Goal: Transaction & Acquisition: Purchase product/service

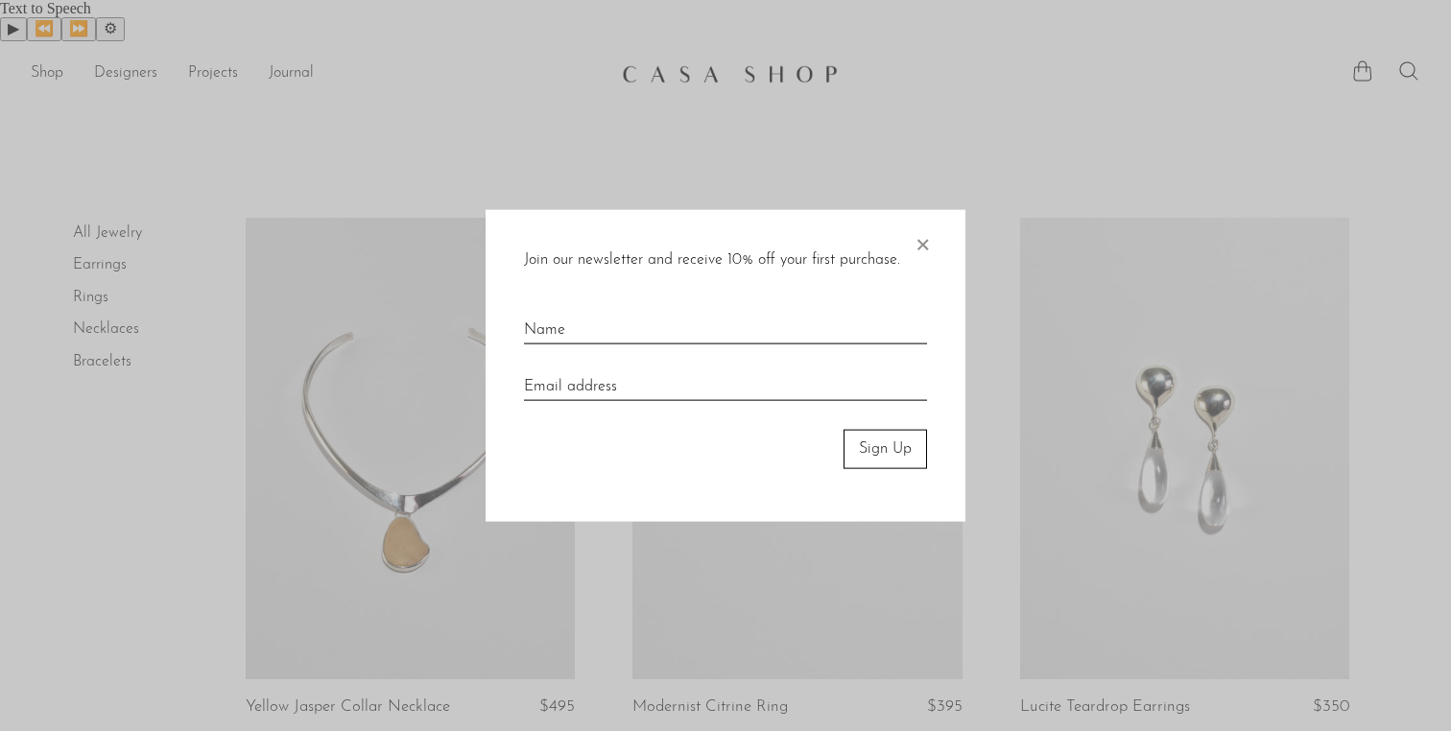
click at [937, 234] on div "Join our newsletter and receive 10% off your first purchase. × Sign Up" at bounding box center [726, 366] width 480 height 312
click at [911, 246] on div "Join our newsletter and receive 10% off your first purchase. × Sign Up" at bounding box center [726, 366] width 480 height 312
click at [929, 245] on span "×" at bounding box center [922, 240] width 19 height 61
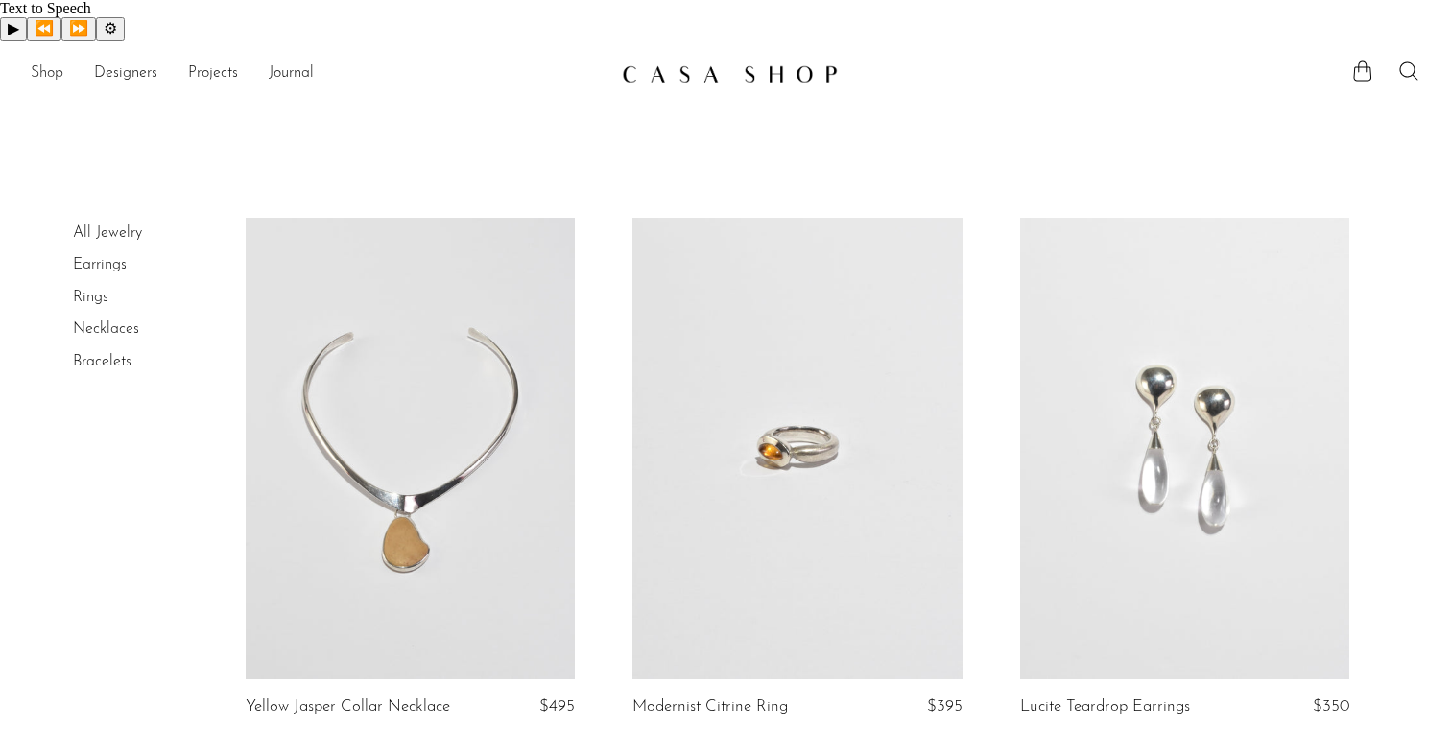
click at [40, 61] on link "Shop" at bounding box center [47, 73] width 33 height 25
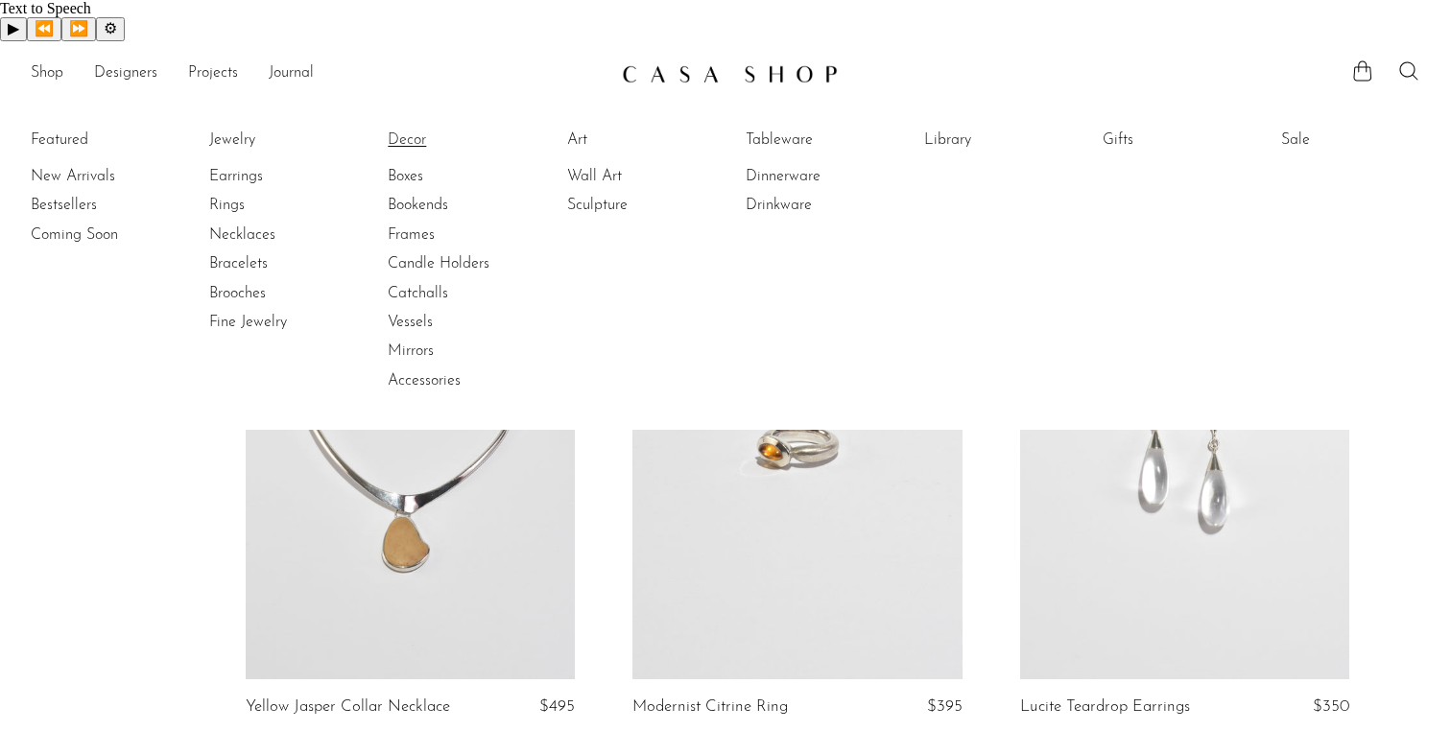
click at [421, 130] on link "Decor" at bounding box center [460, 140] width 144 height 21
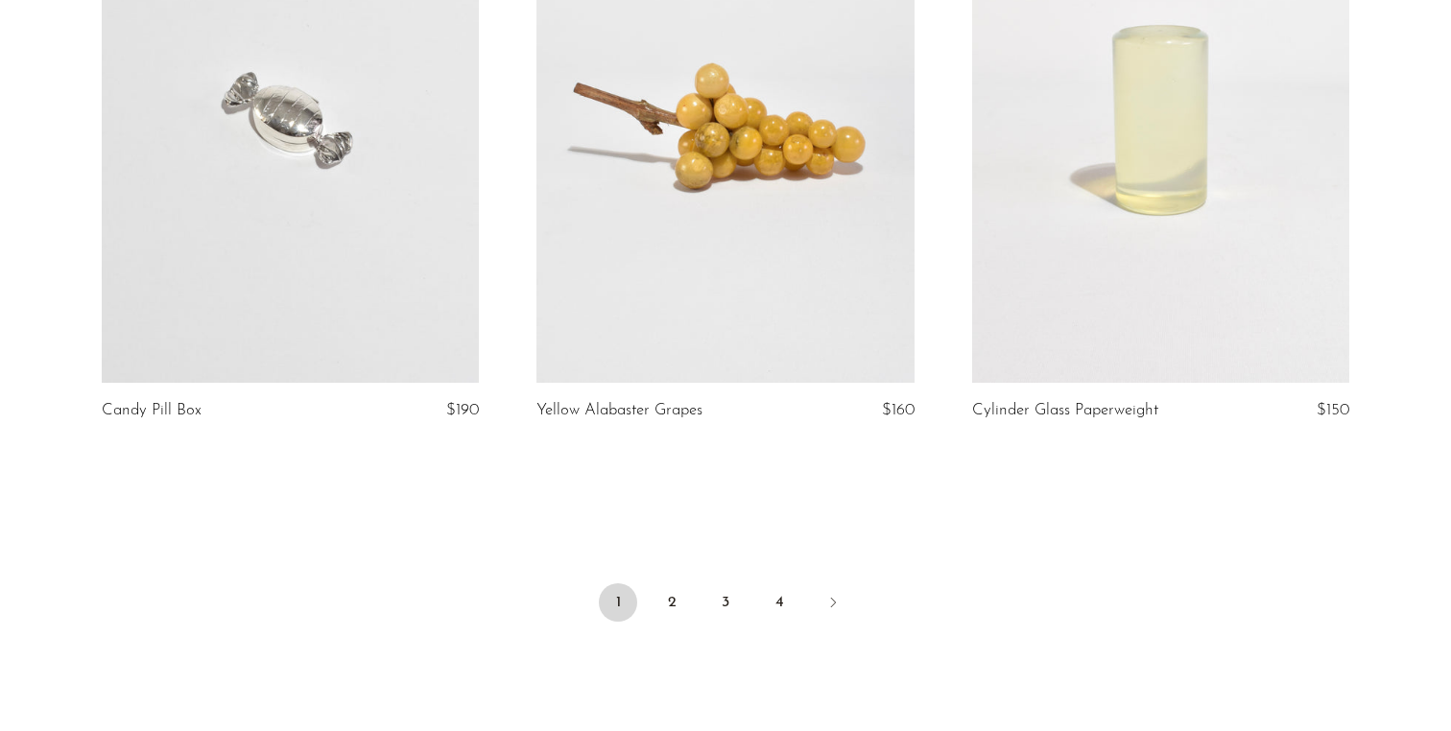
scroll to position [7290, 0]
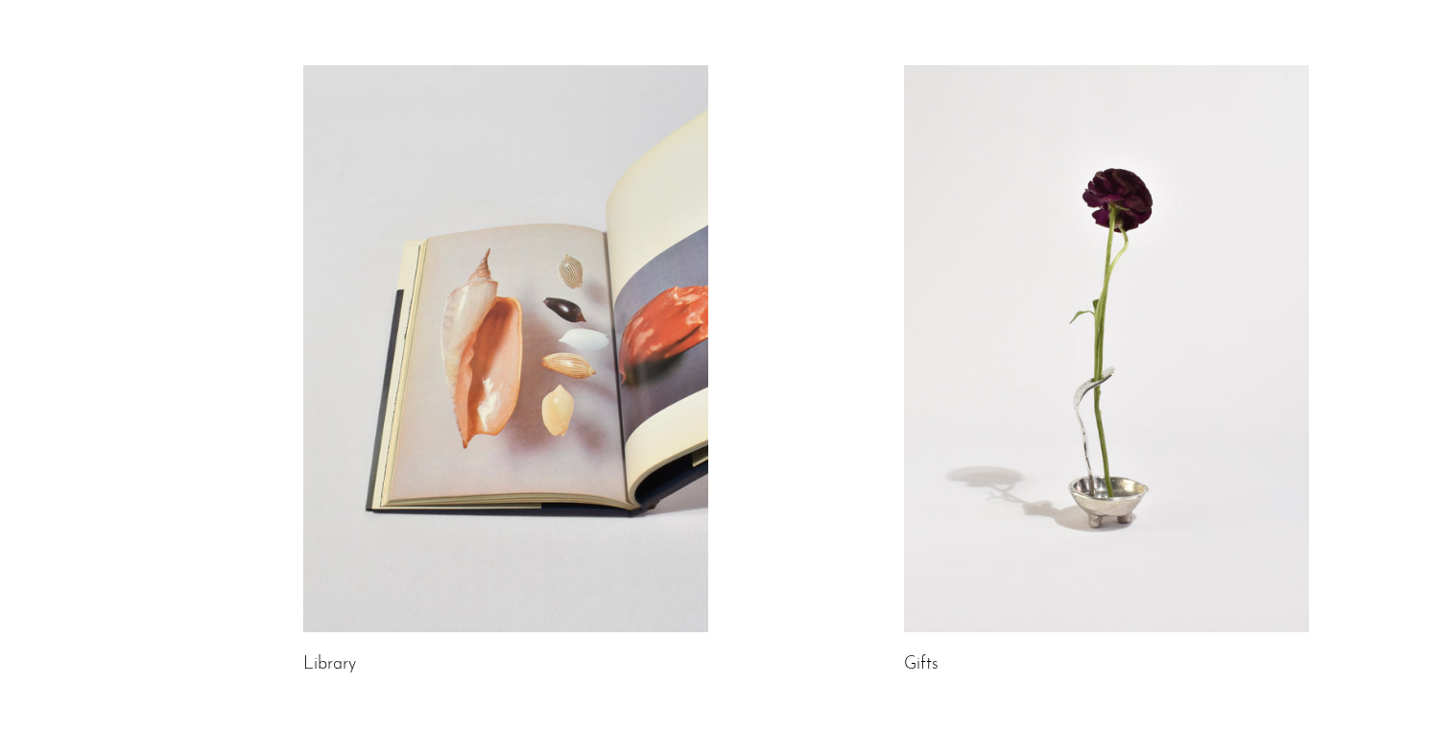
scroll to position [989, 0]
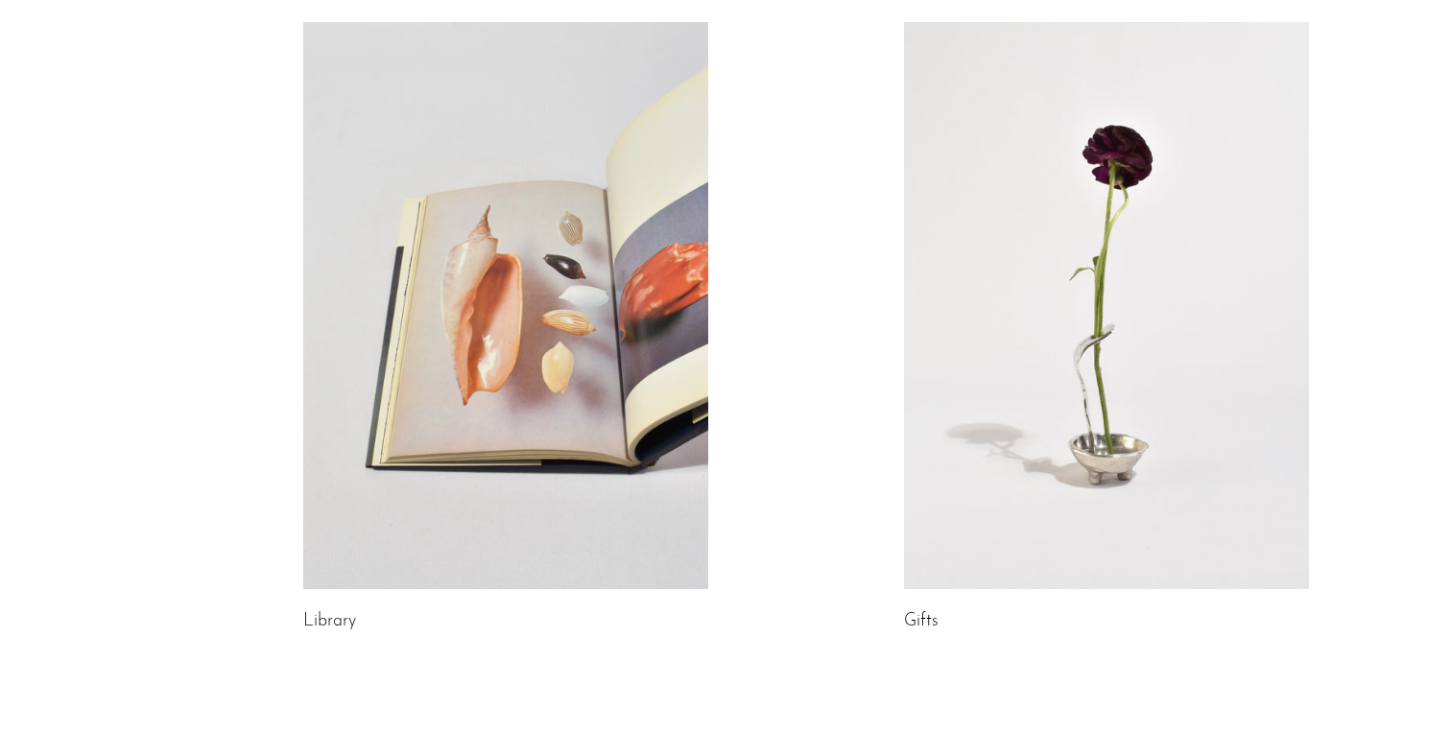
click at [1057, 228] on link at bounding box center [1106, 305] width 405 height 567
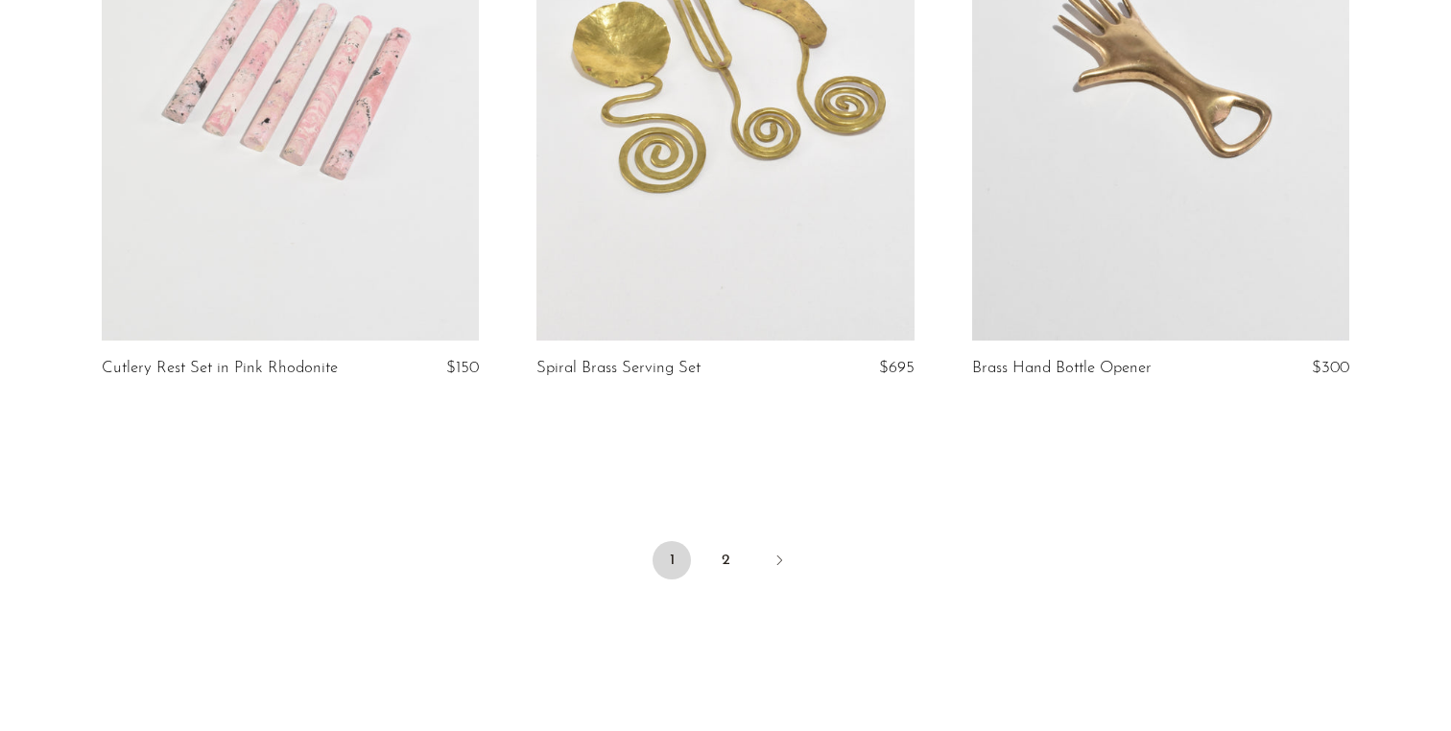
scroll to position [7273, 0]
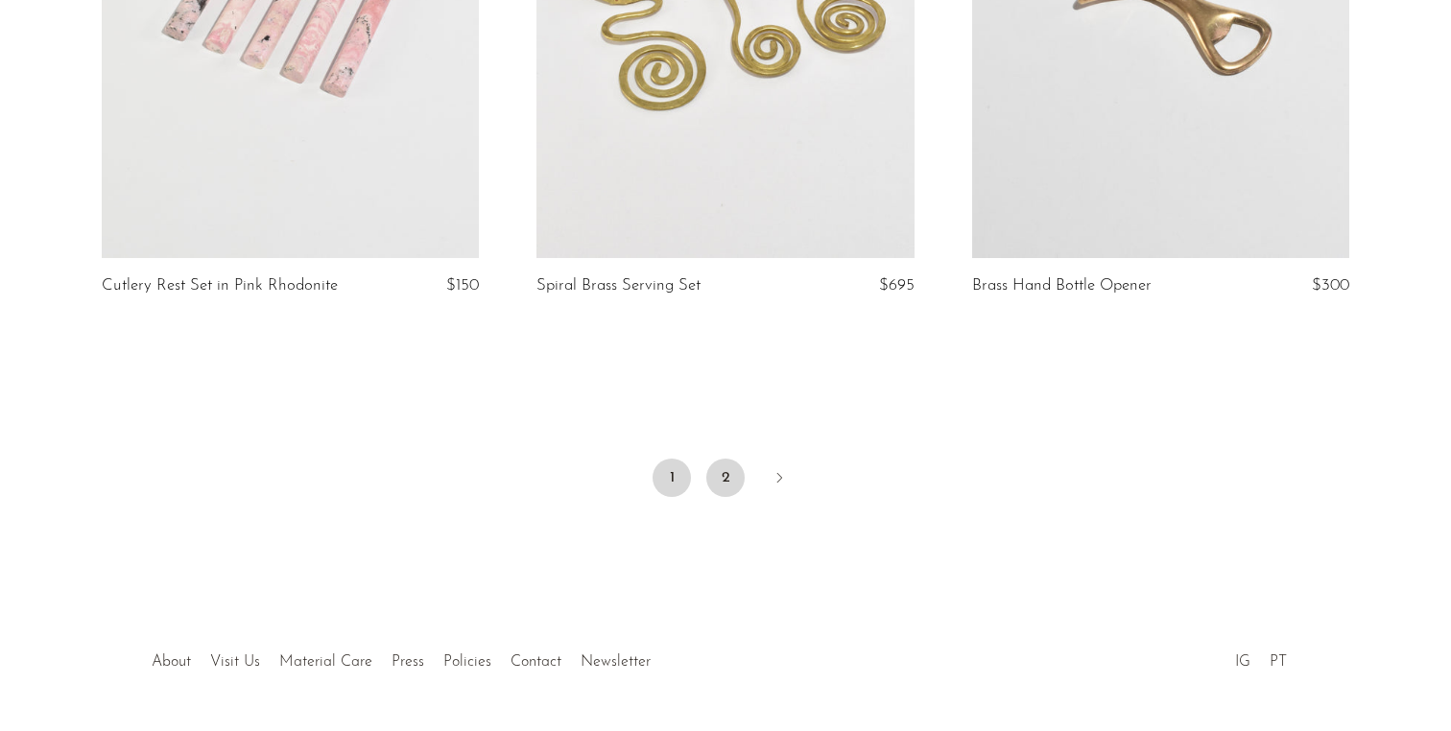
click at [707, 459] on link "2" at bounding box center [725, 478] width 38 height 38
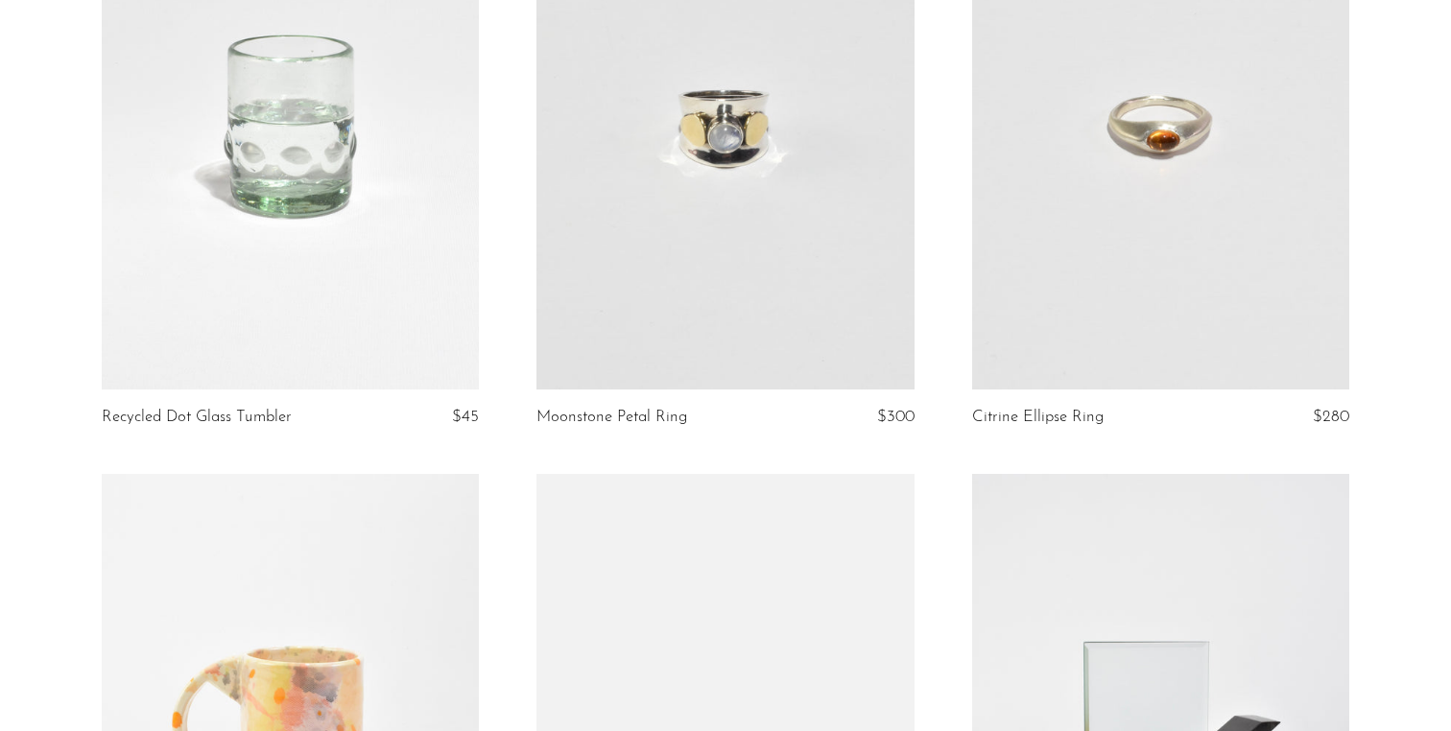
scroll to position [1342, 0]
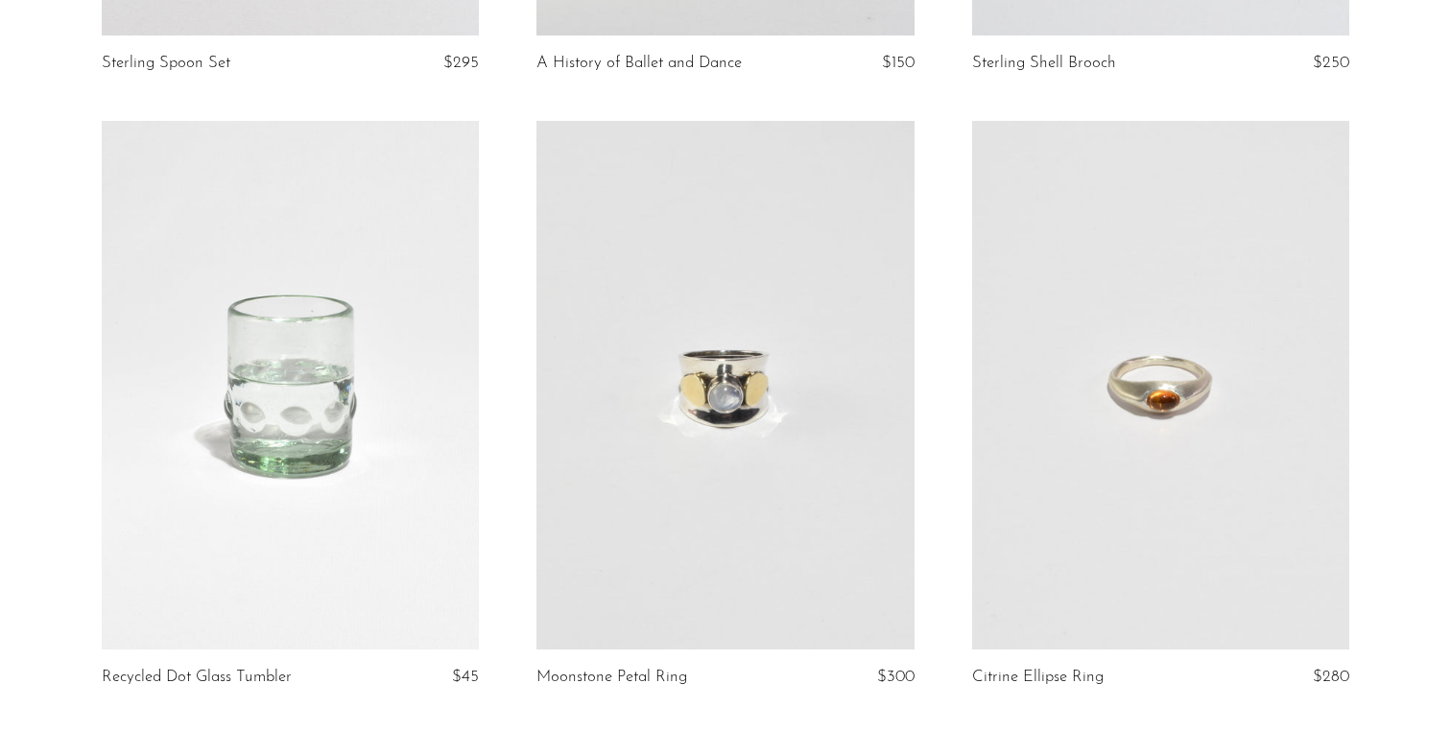
click at [1065, 369] on link at bounding box center [1161, 385] width 378 height 529
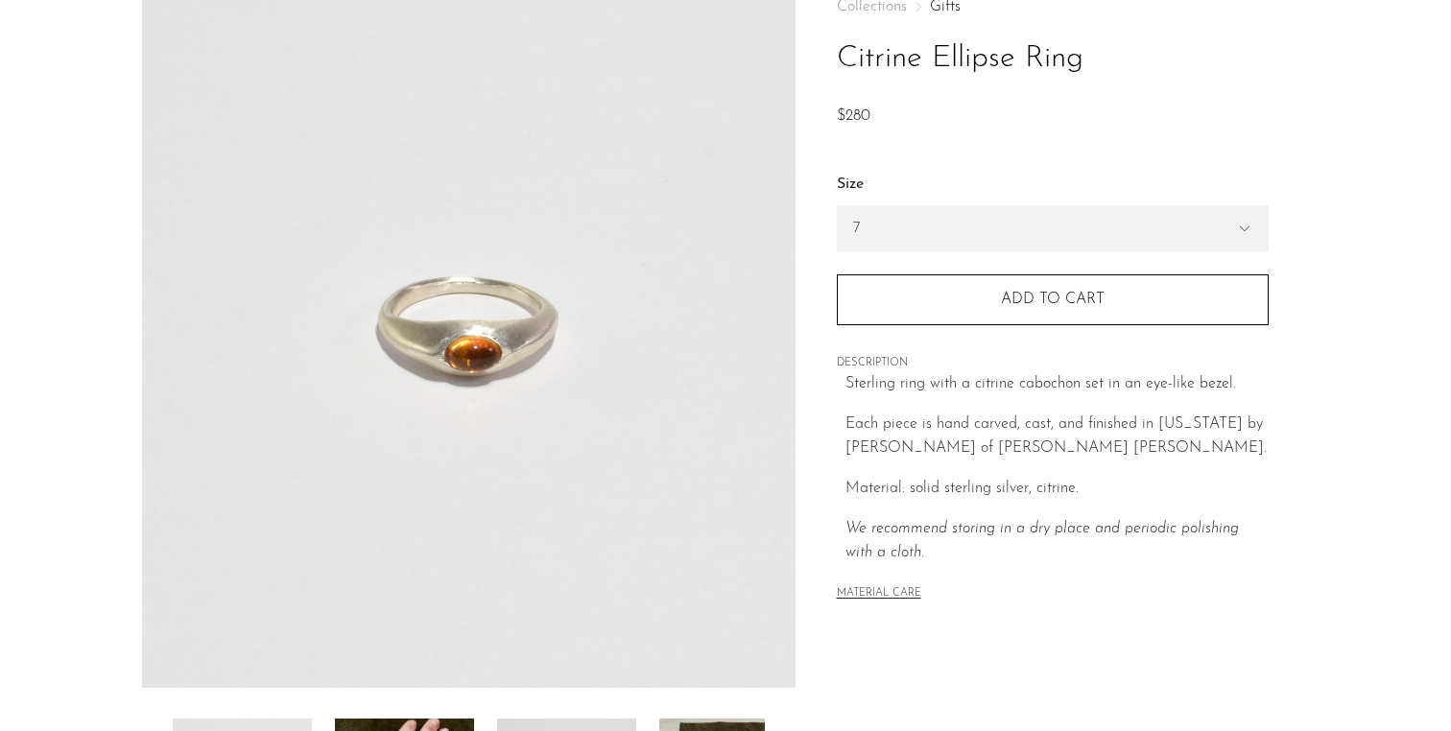
scroll to position [123, 0]
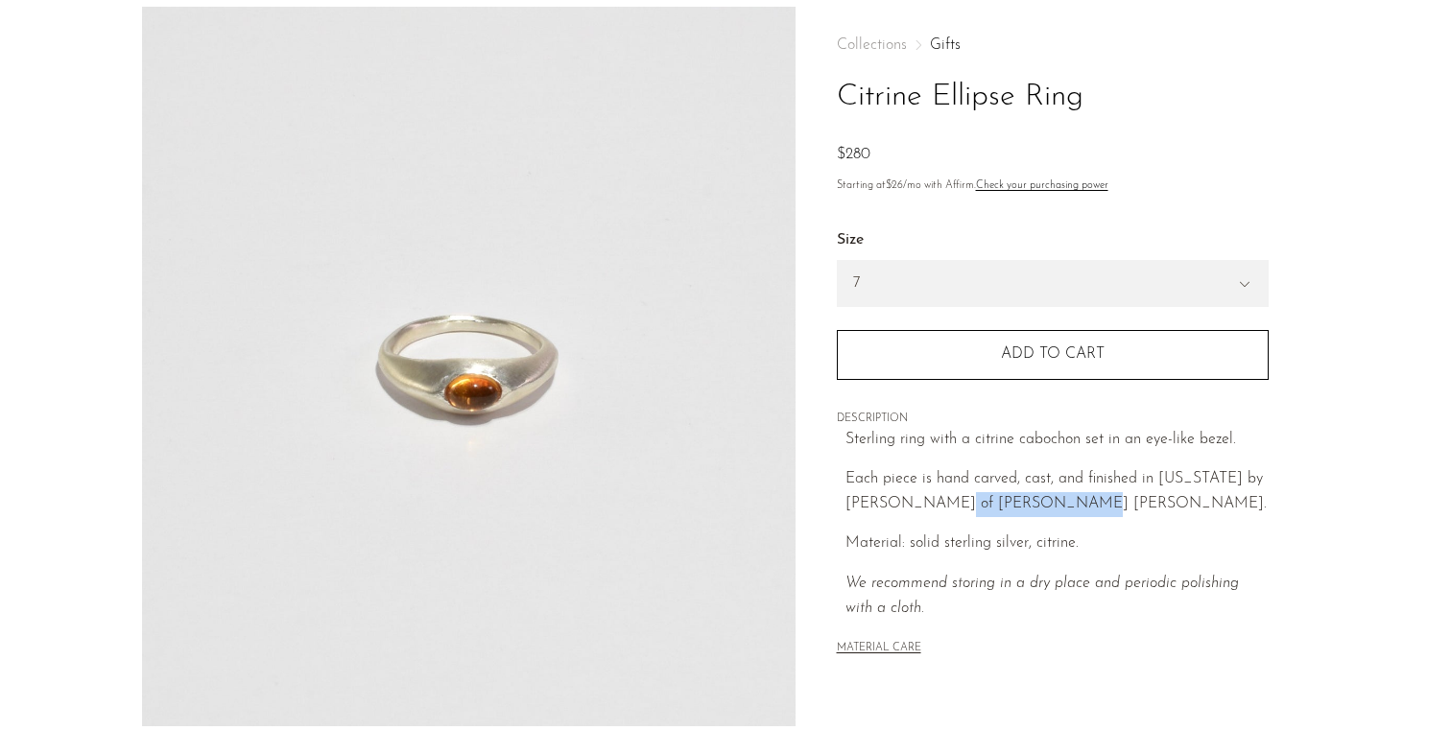
drag, startPoint x: 1075, startPoint y: 458, endPoint x: 959, endPoint y: 457, distance: 116.1
click at [959, 467] on p "Each piece is hand carved, cast, and finished in New York by Owen Dunton of Dun…" at bounding box center [1056, 491] width 423 height 49
copy p "Dunton Ellerkamp"
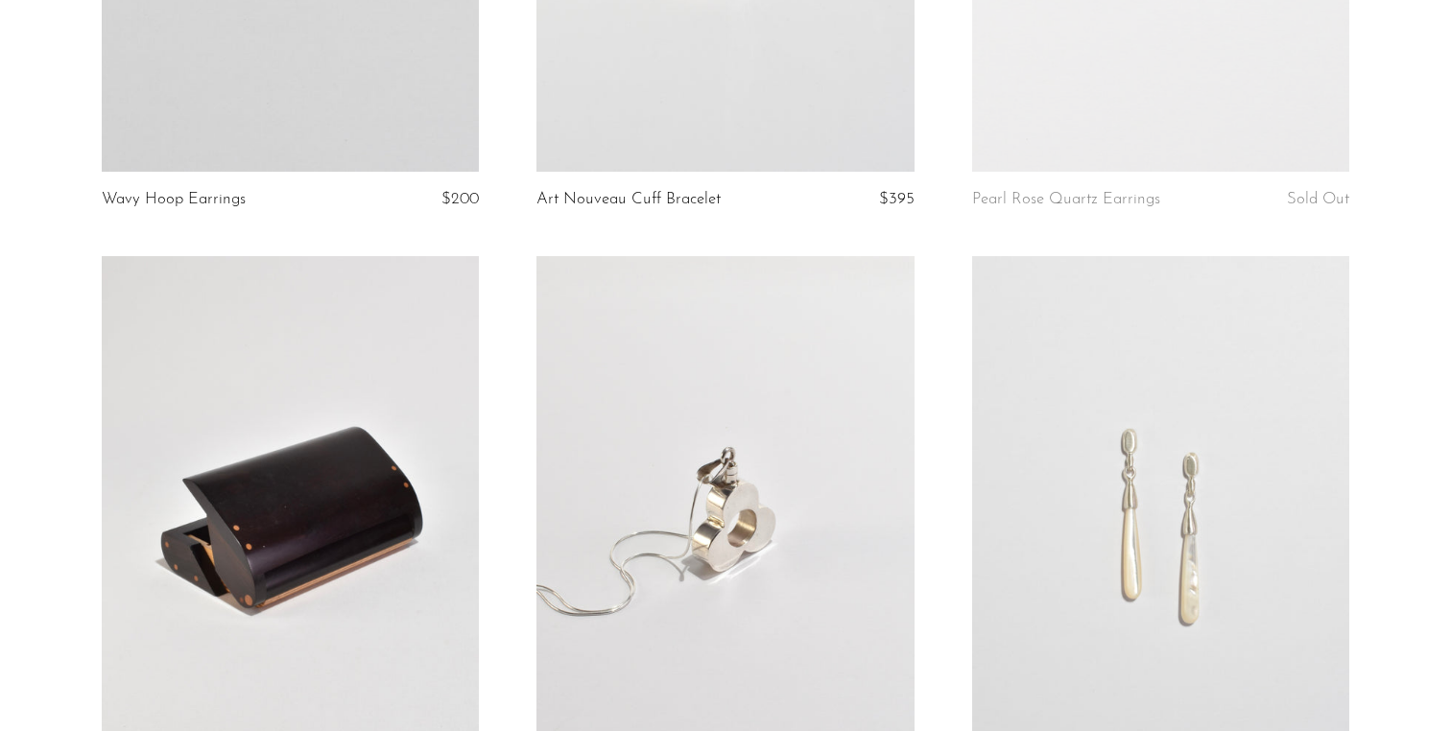
scroll to position [4266, 0]
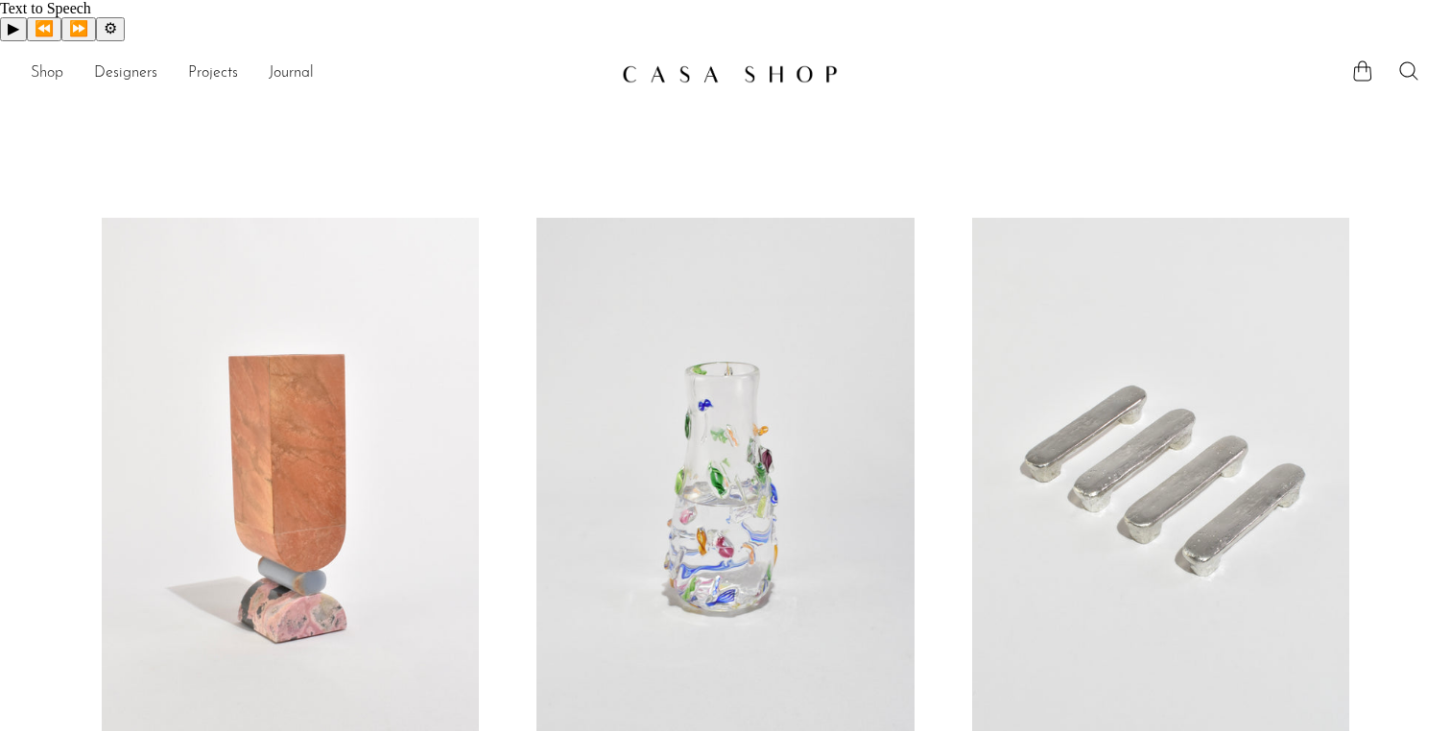
click at [47, 61] on link "Shop" at bounding box center [47, 73] width 33 height 25
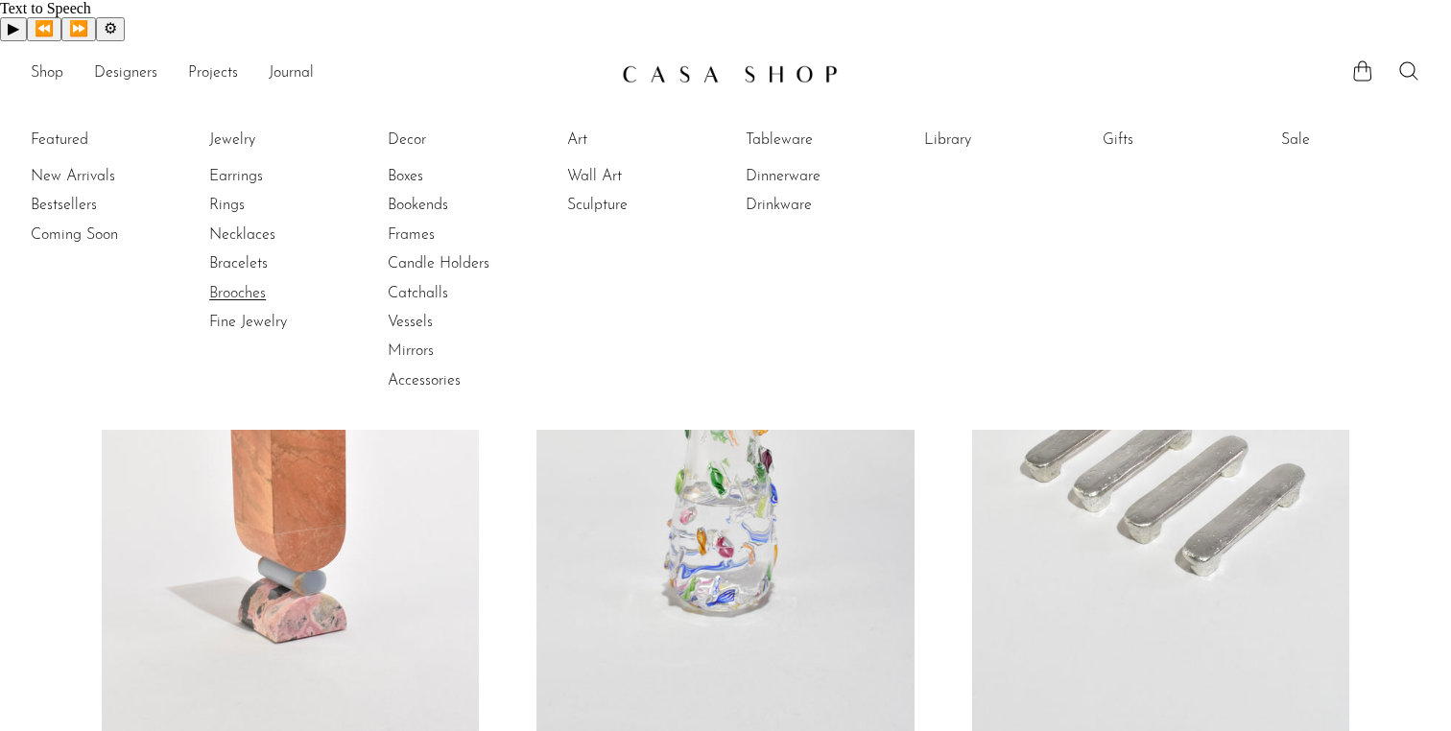
click at [251, 283] on link "Brooches" at bounding box center [281, 293] width 144 height 21
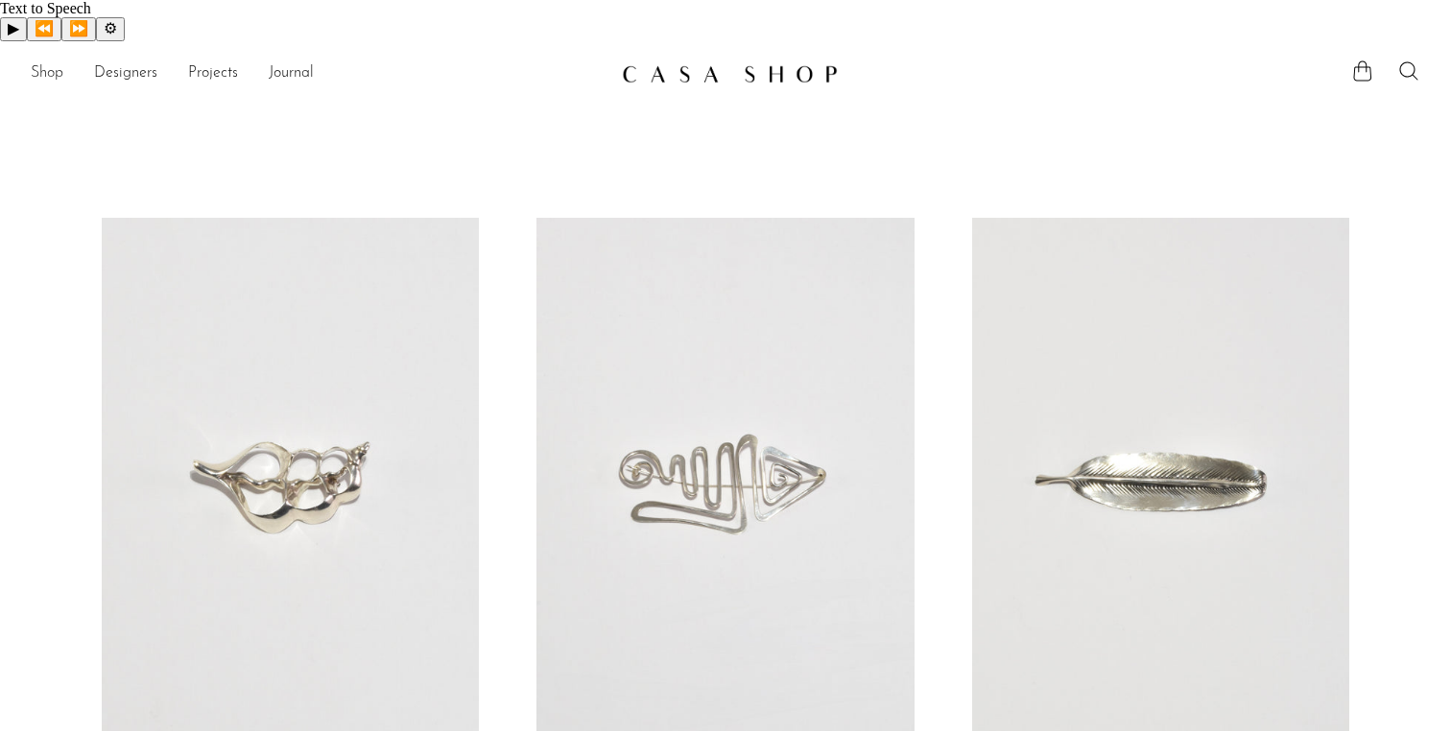
click at [50, 61] on link "Shop" at bounding box center [47, 73] width 33 height 25
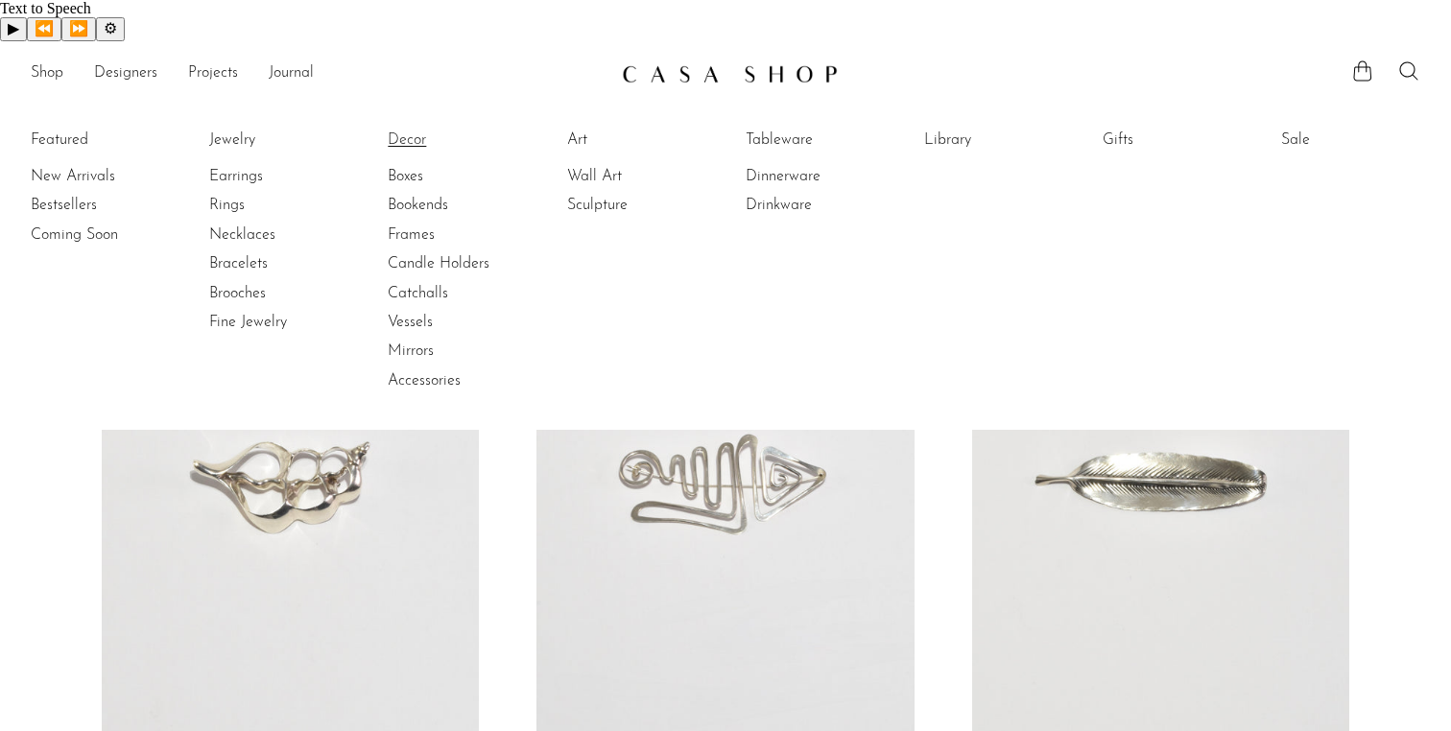
click at [414, 130] on link "Decor" at bounding box center [460, 140] width 144 height 21
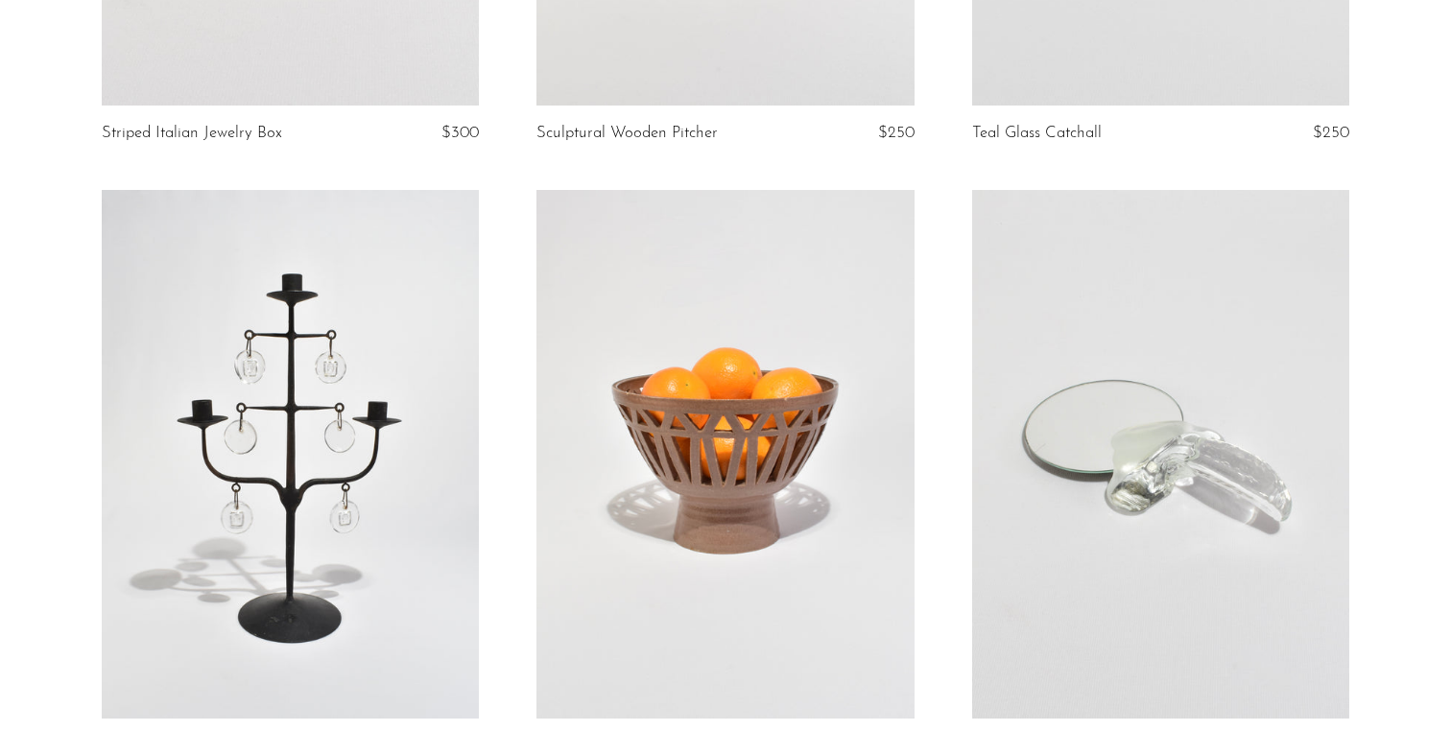
scroll to position [1361, 0]
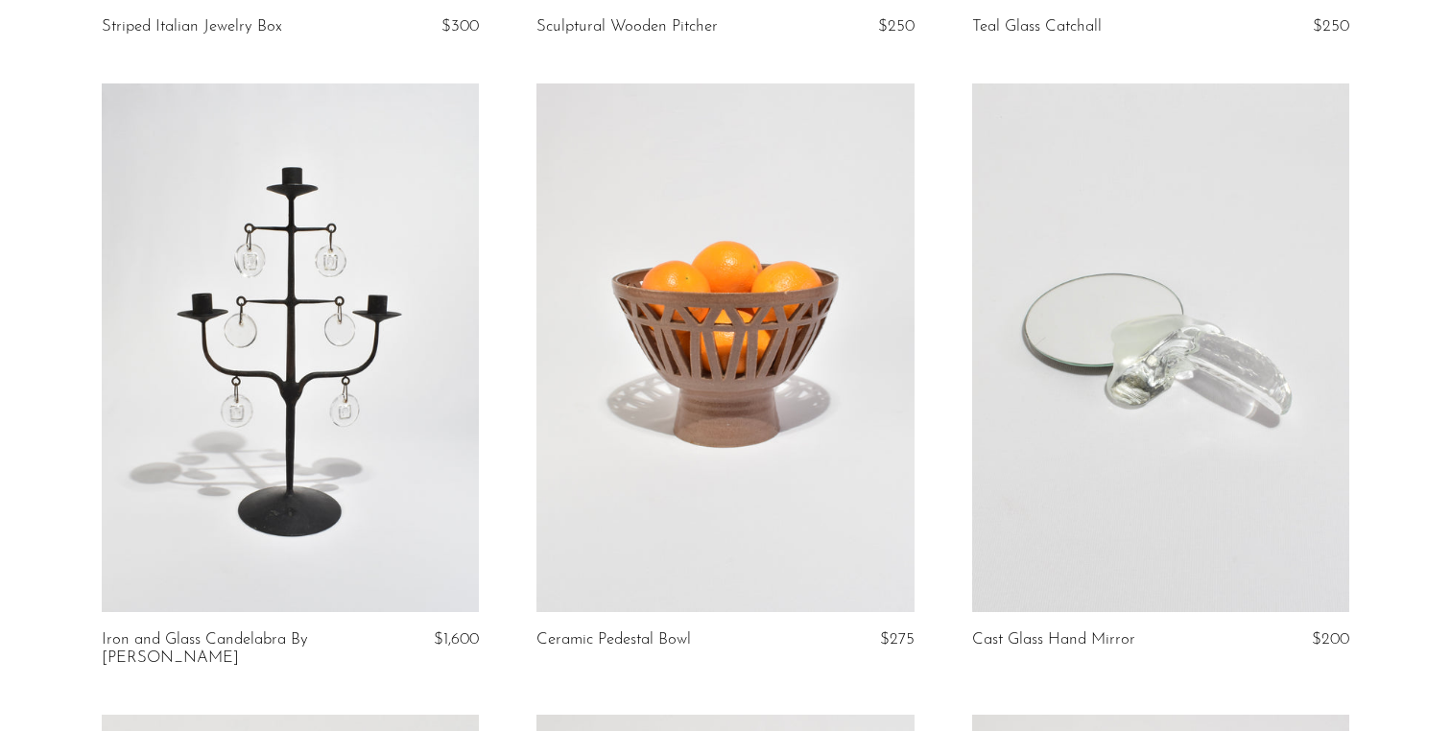
click at [1193, 323] on link at bounding box center [1161, 347] width 378 height 529
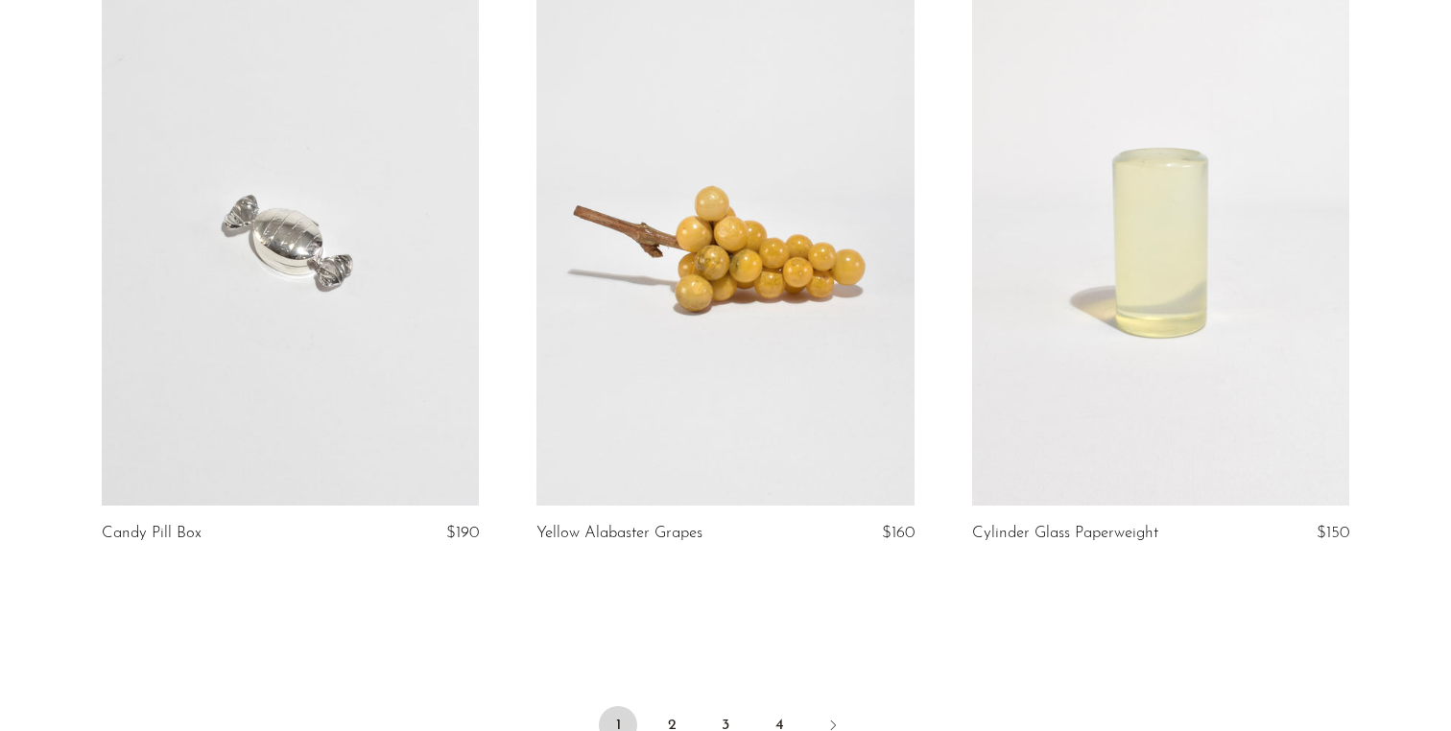
scroll to position [7077, 0]
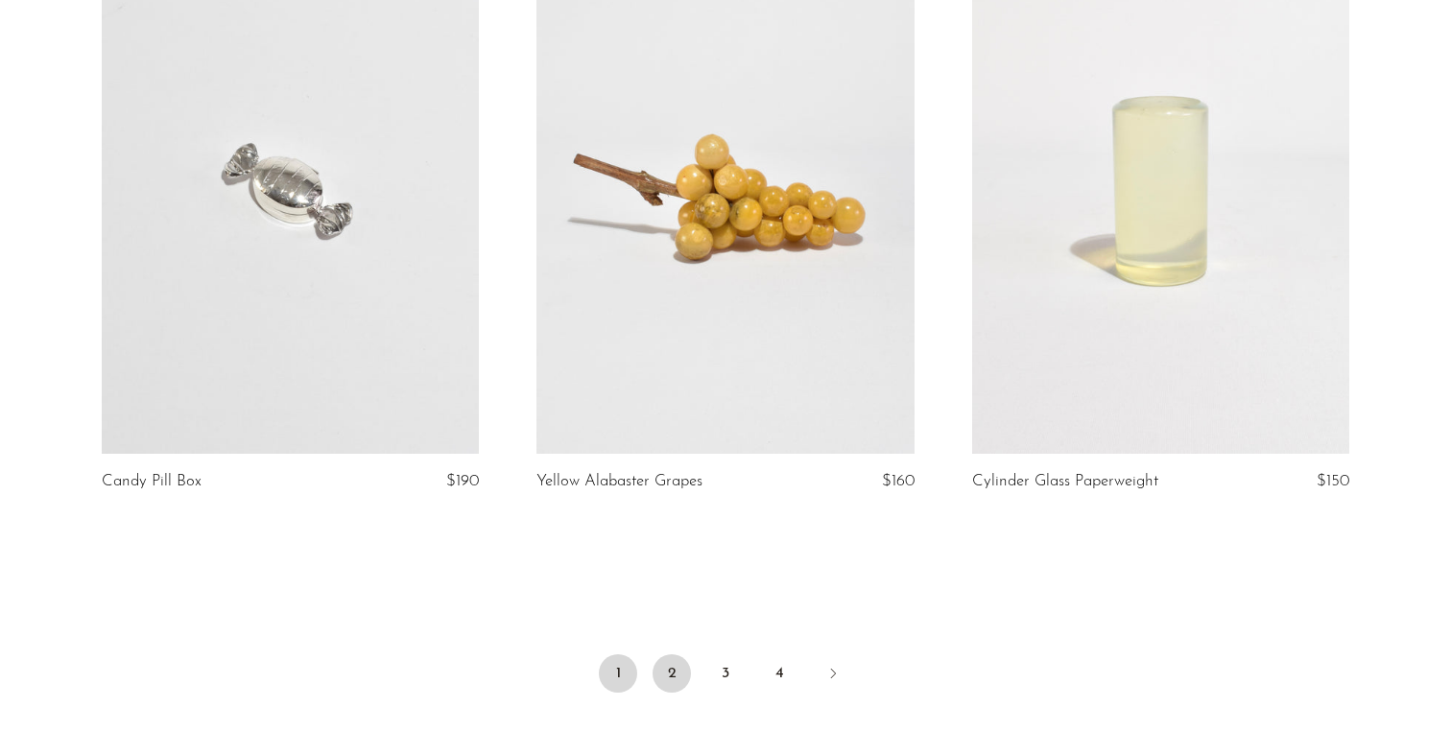
click at [654, 654] on link "2" at bounding box center [672, 673] width 38 height 38
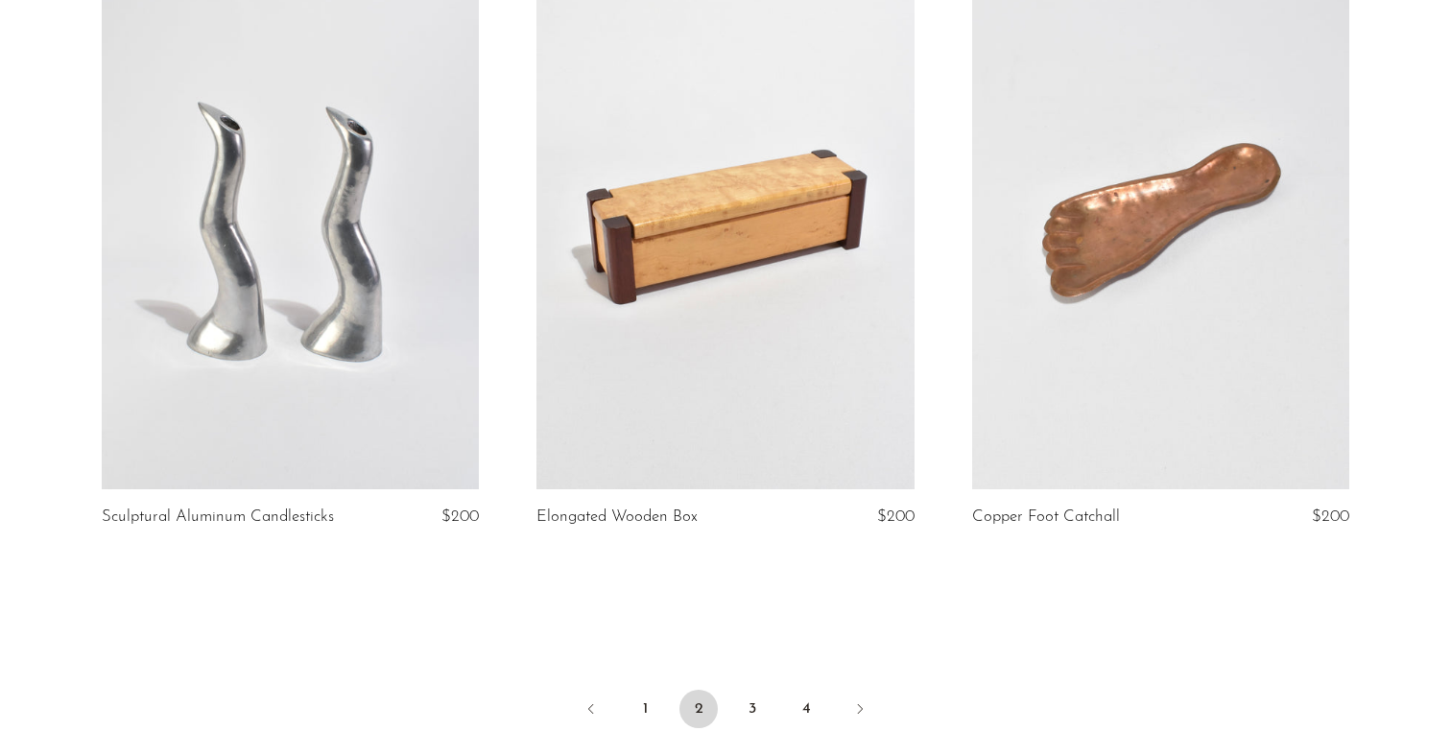
scroll to position [7003, 0]
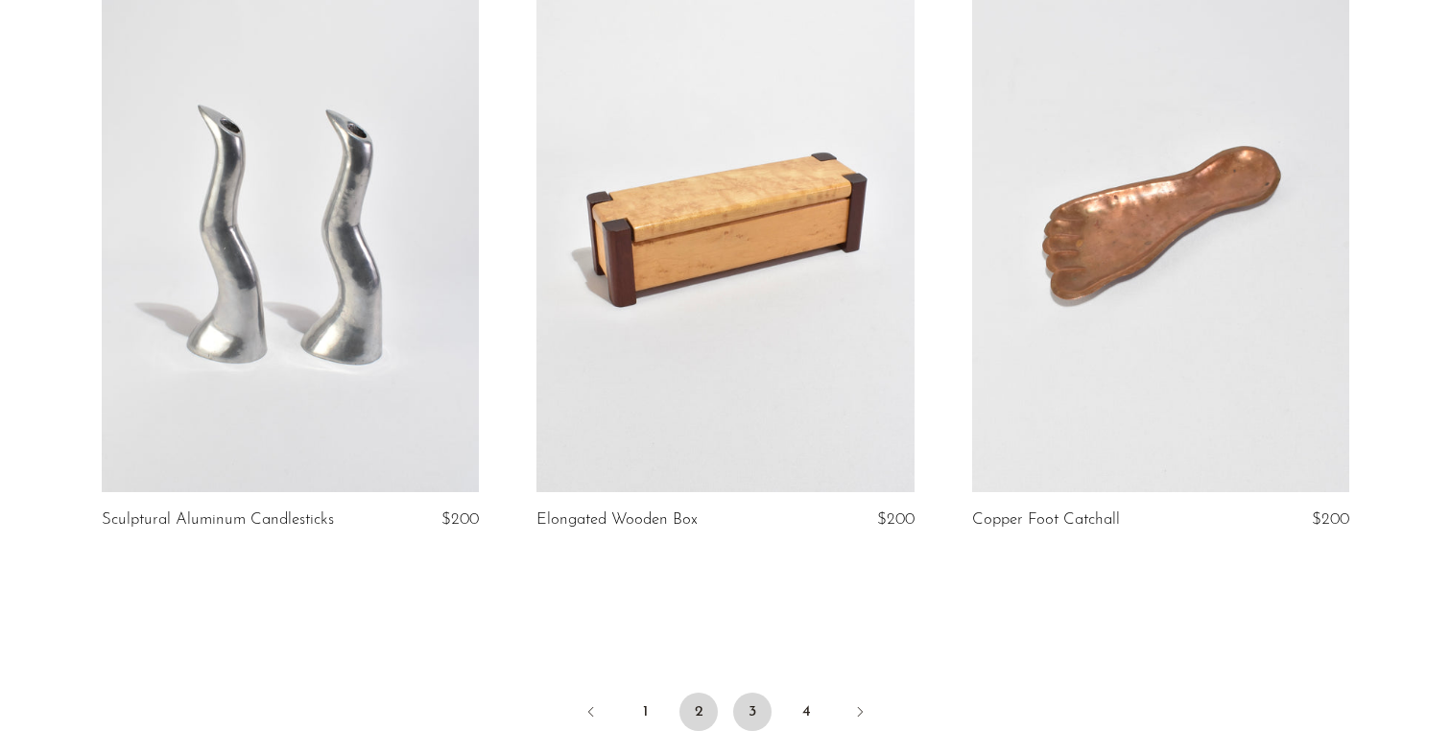
click at [762, 693] on link "3" at bounding box center [752, 712] width 38 height 38
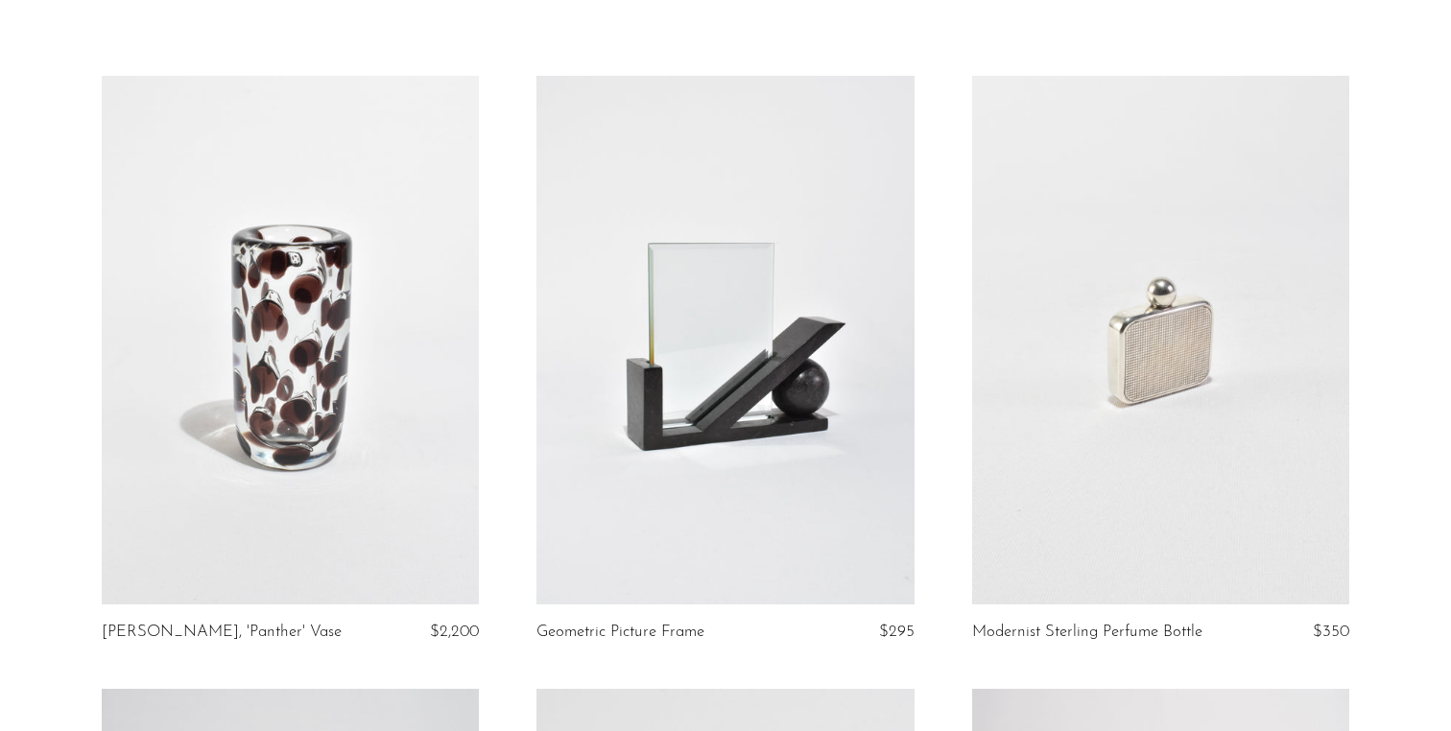
scroll to position [142, 0]
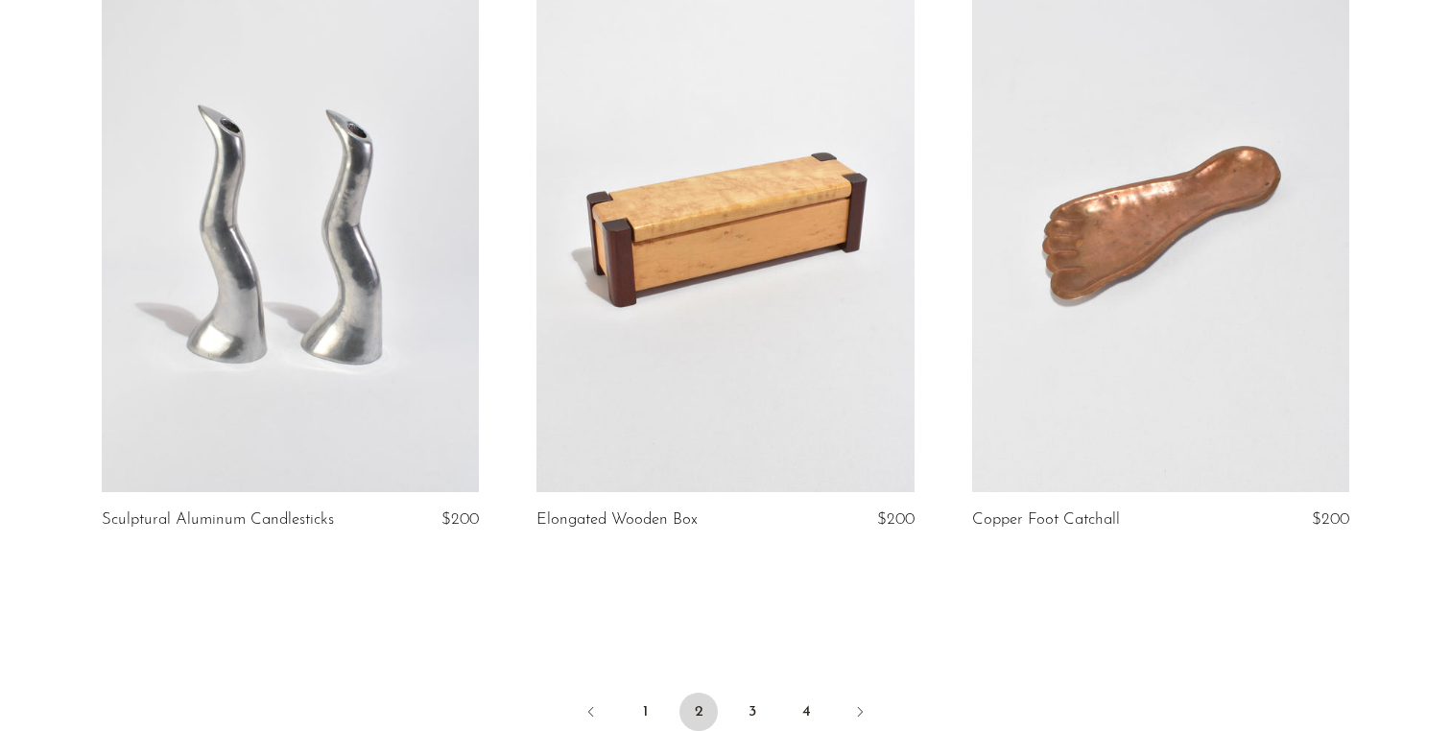
scroll to position [7003, 0]
click at [757, 693] on link "3" at bounding box center [752, 712] width 38 height 38
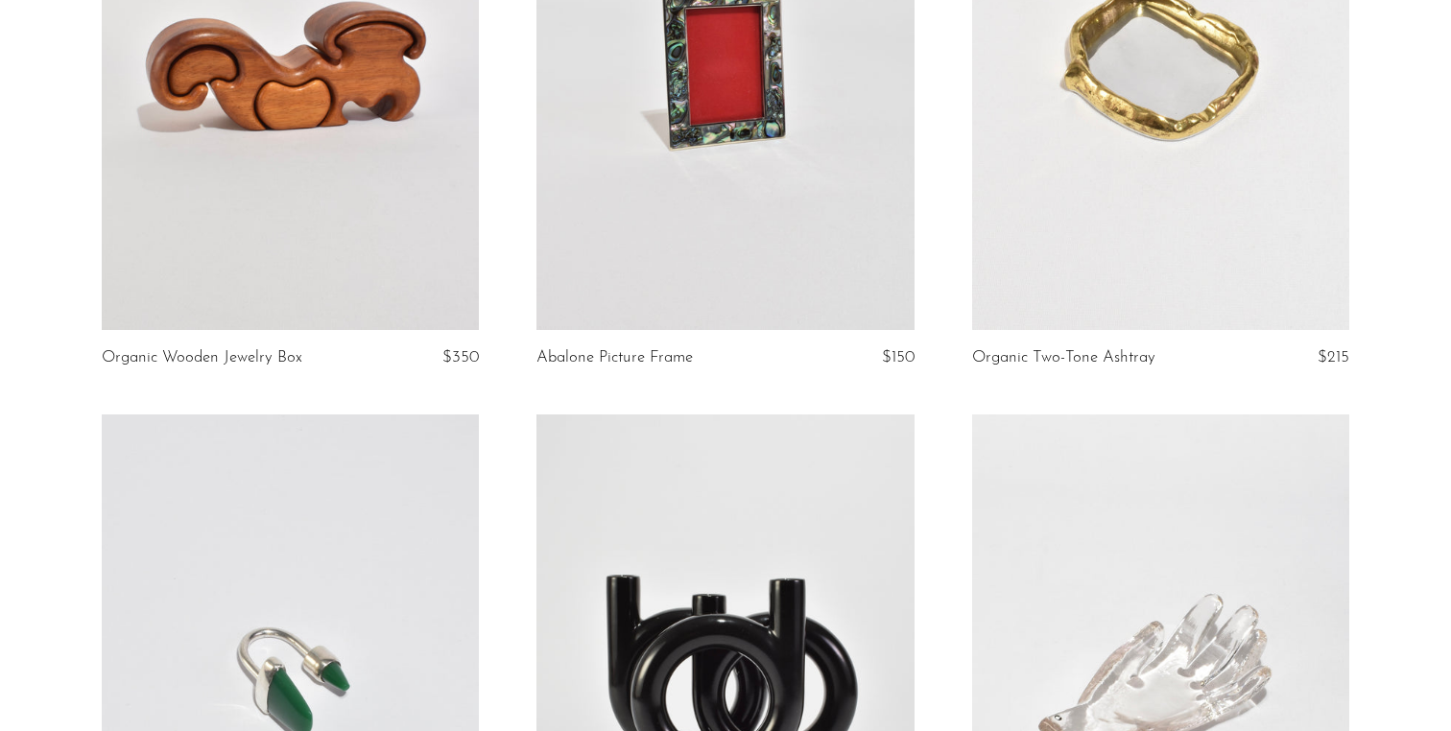
scroll to position [3346, 0]
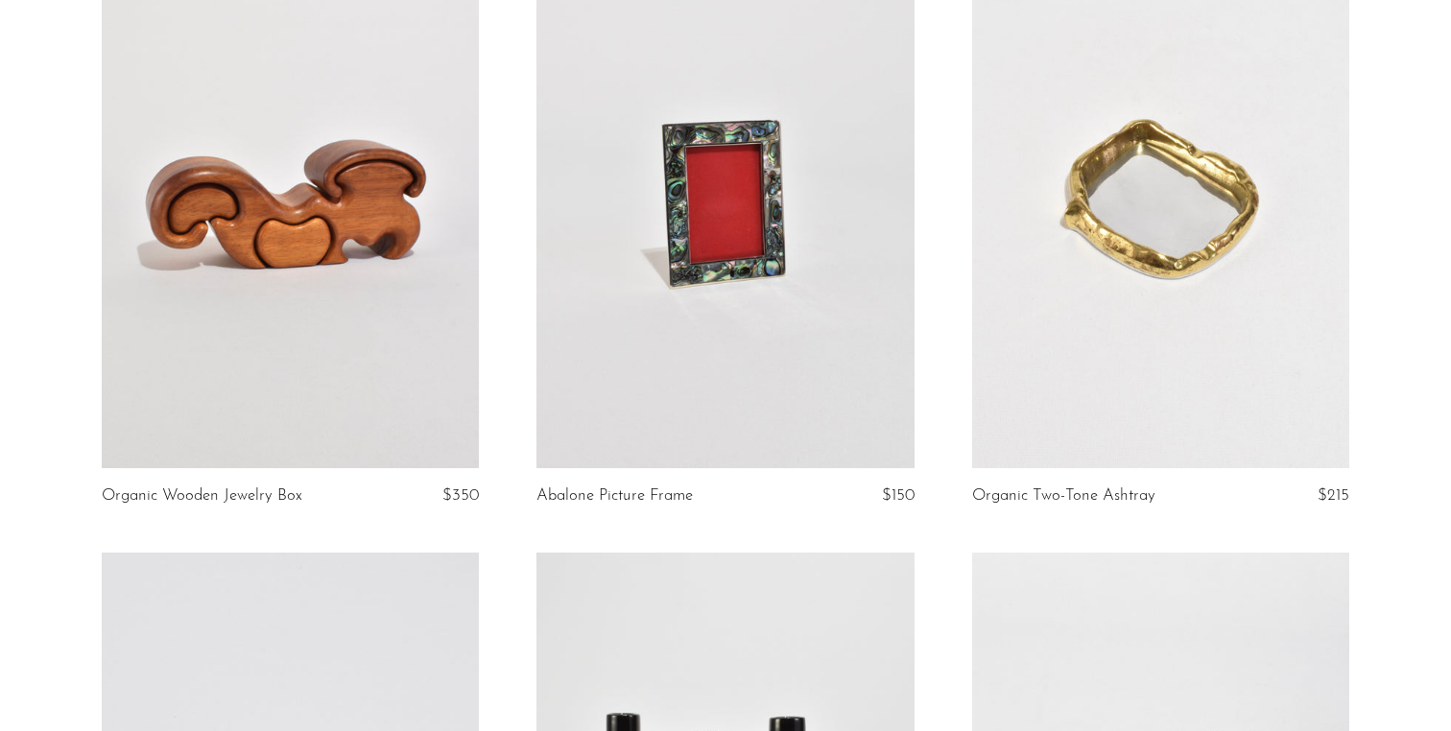
click at [385, 264] on link at bounding box center [291, 204] width 378 height 529
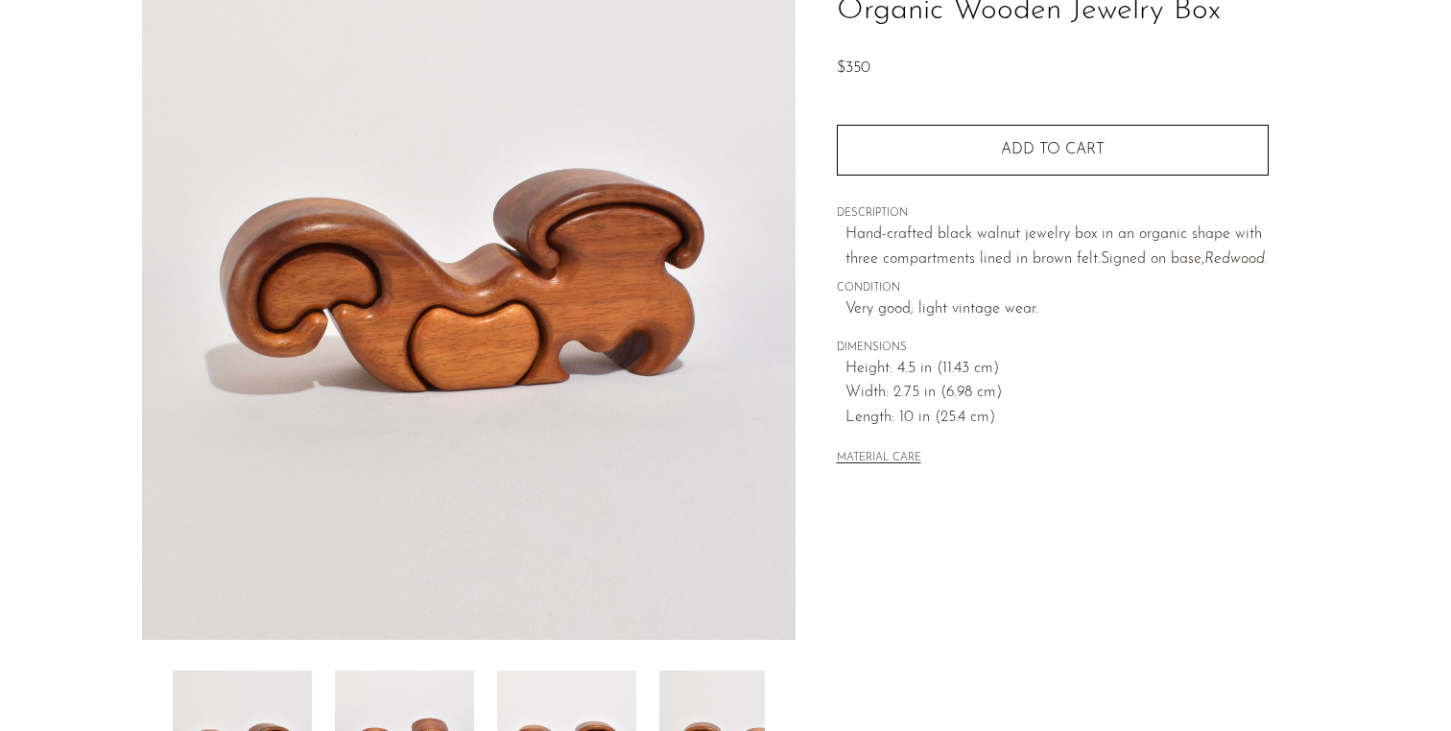
scroll to position [371, 0]
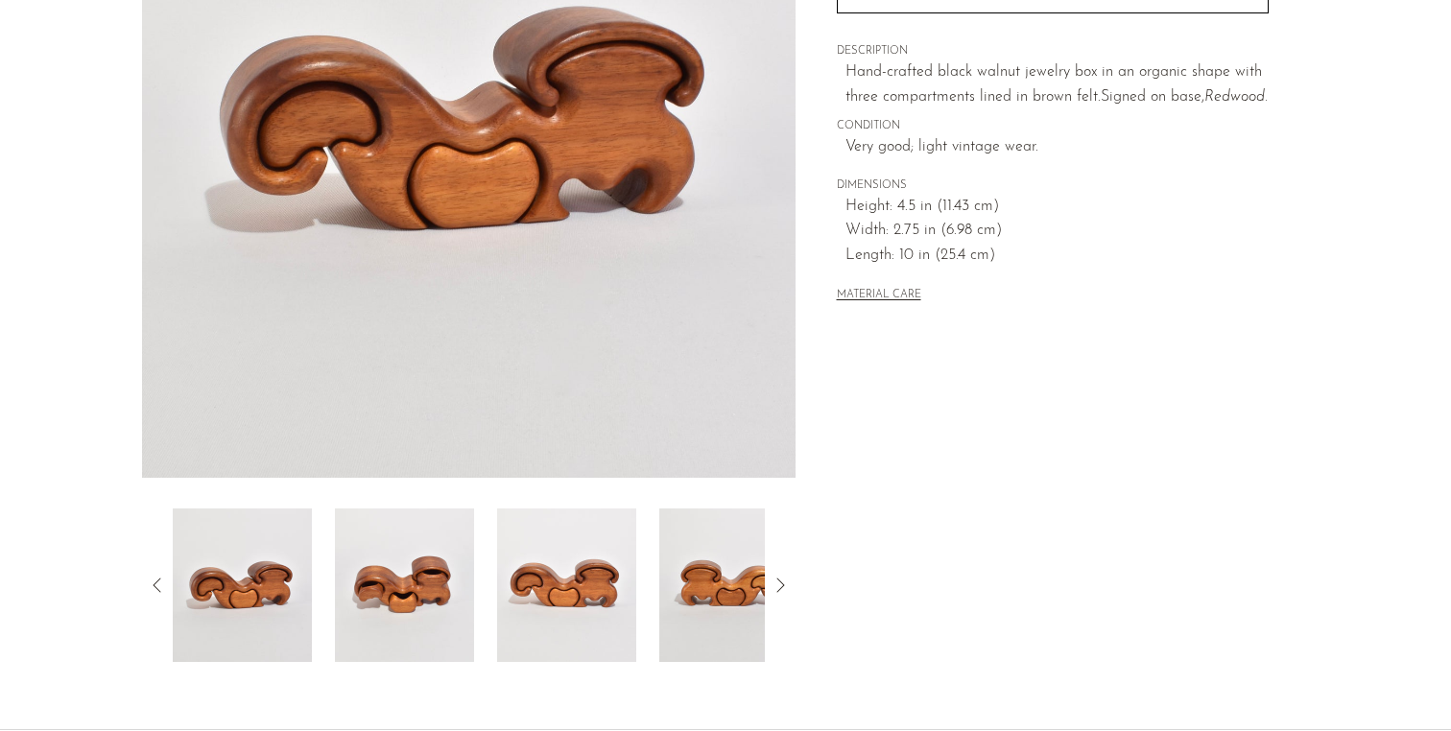
click at [590, 546] on img at bounding box center [566, 586] width 139 height 154
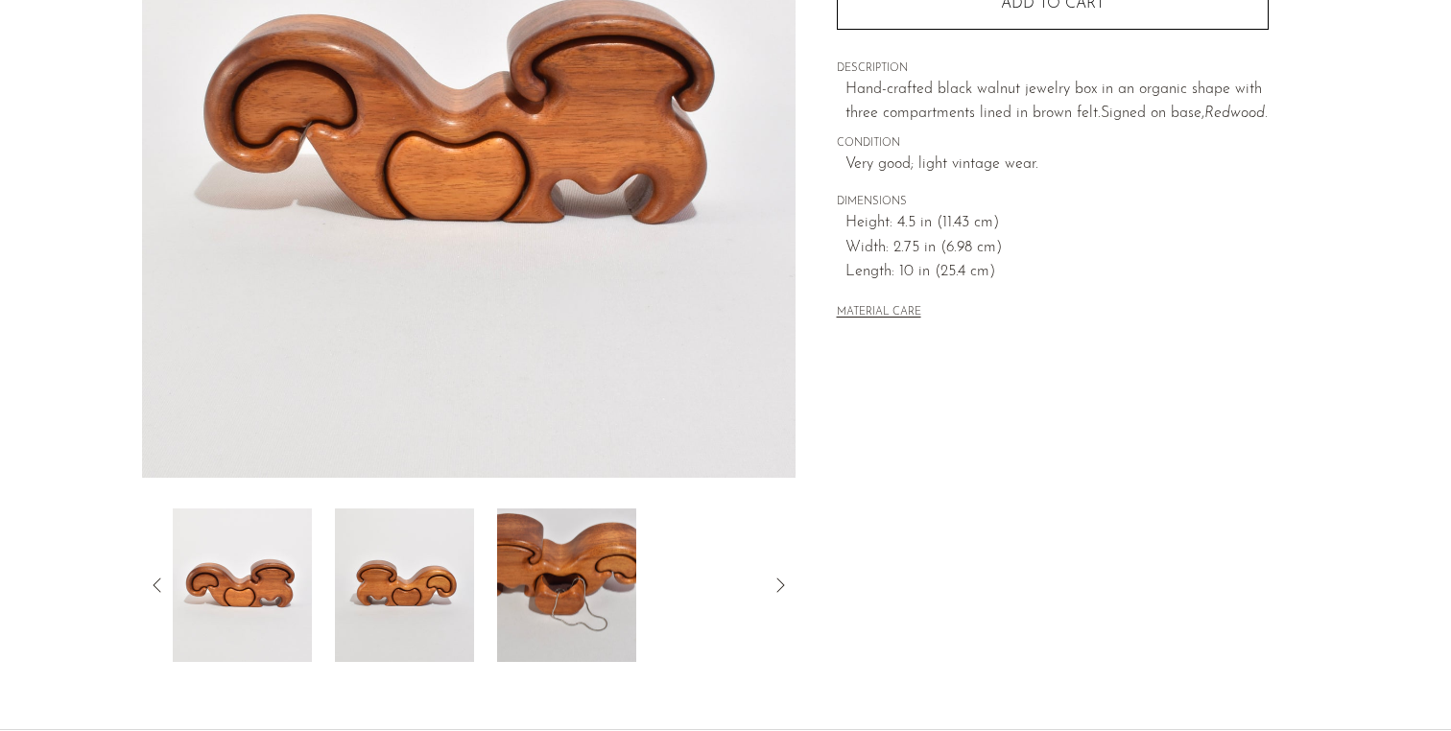
click at [569, 532] on img at bounding box center [566, 586] width 139 height 154
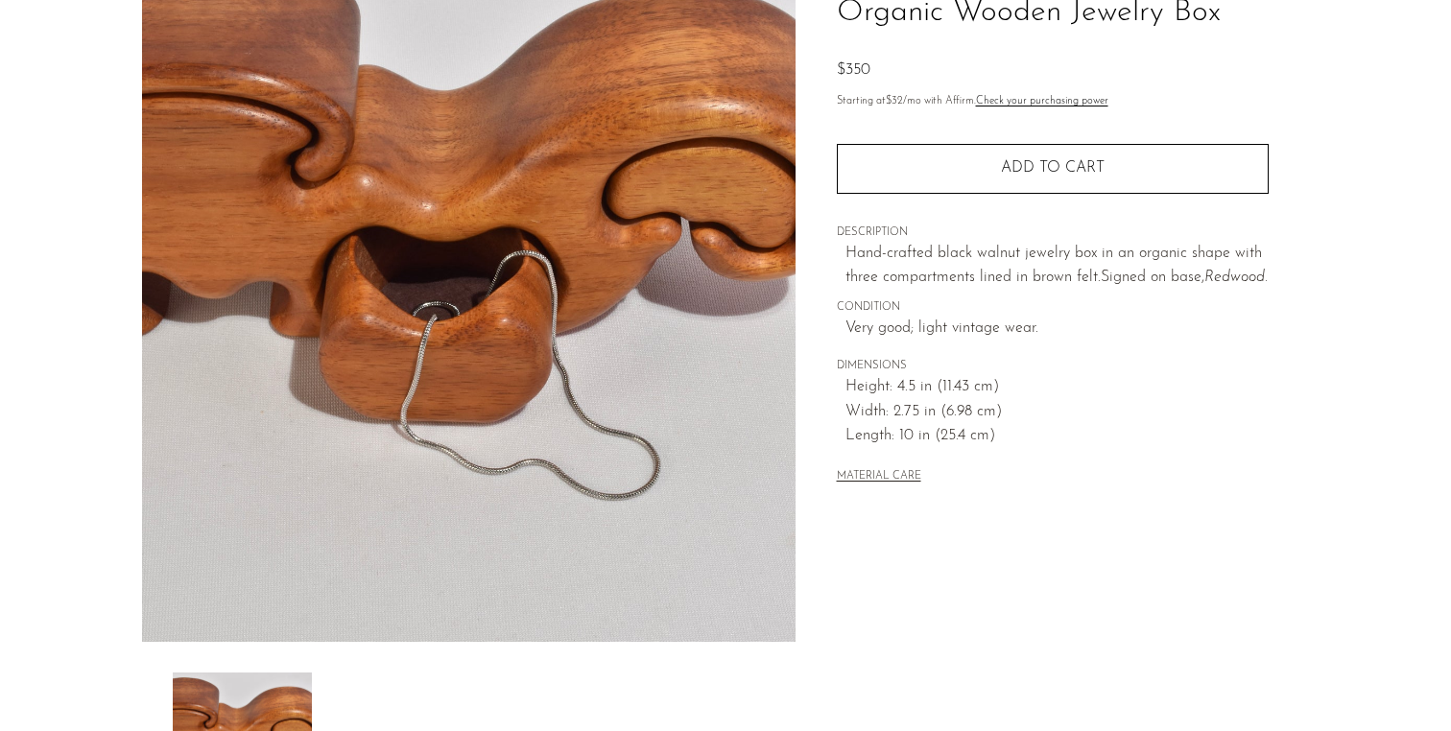
scroll to position [271, 0]
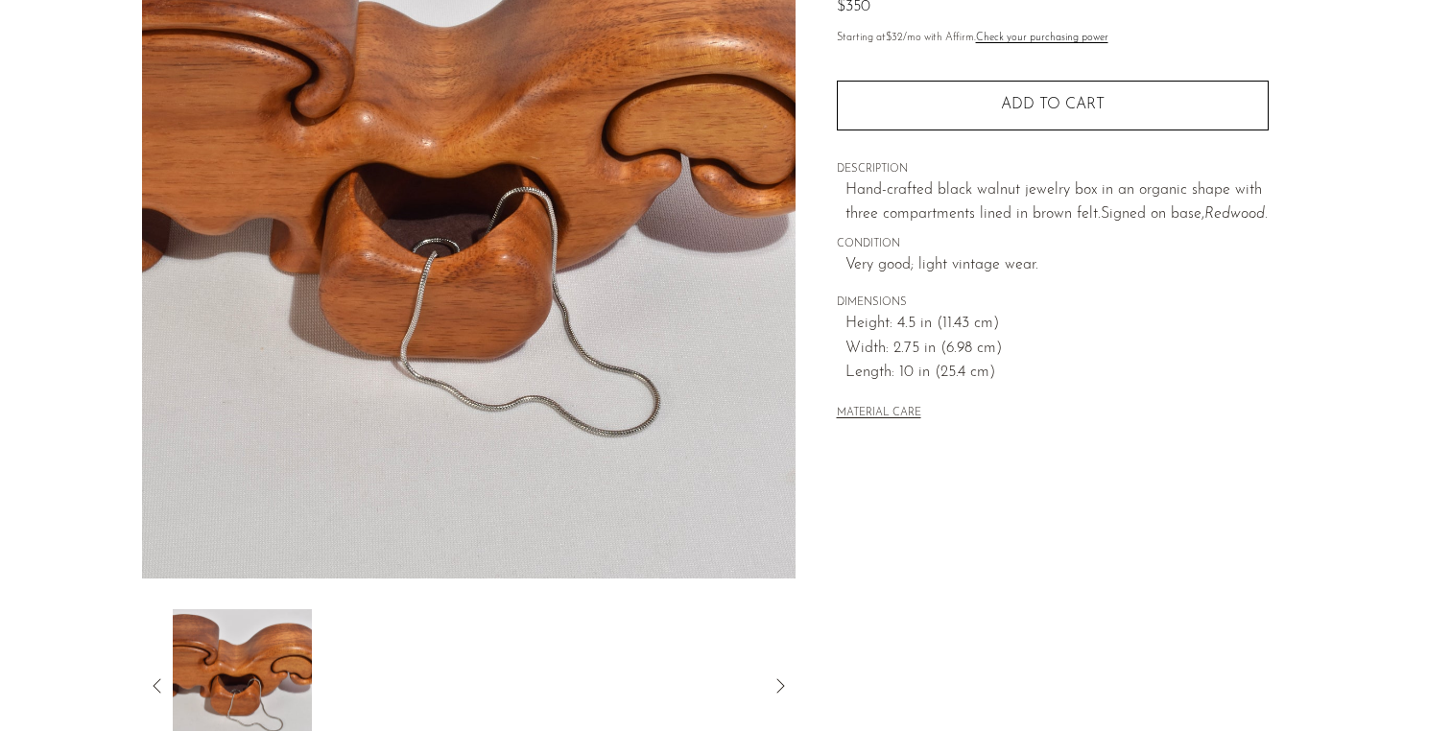
click at [290, 609] on img at bounding box center [242, 686] width 139 height 154
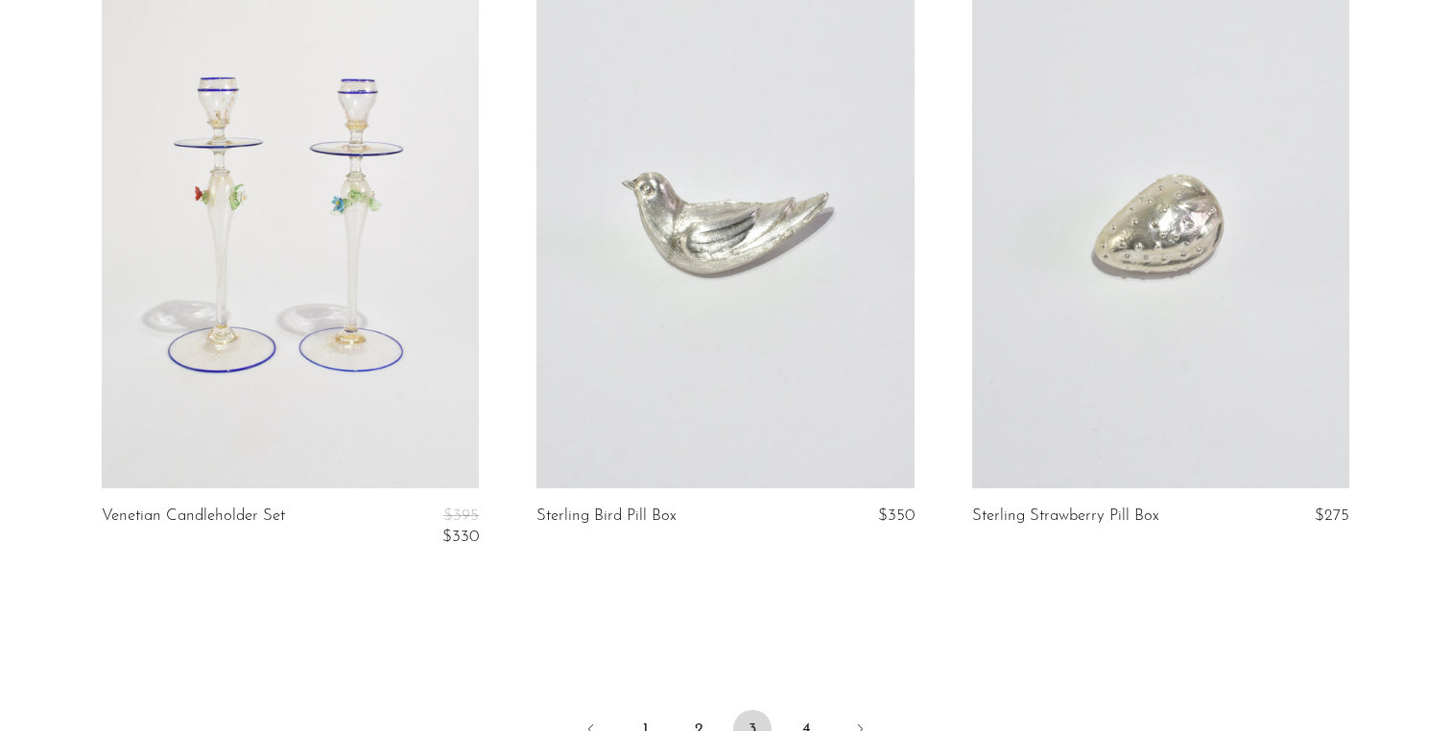
scroll to position [7030, 0]
click at [808, 709] on link "4" at bounding box center [806, 728] width 38 height 38
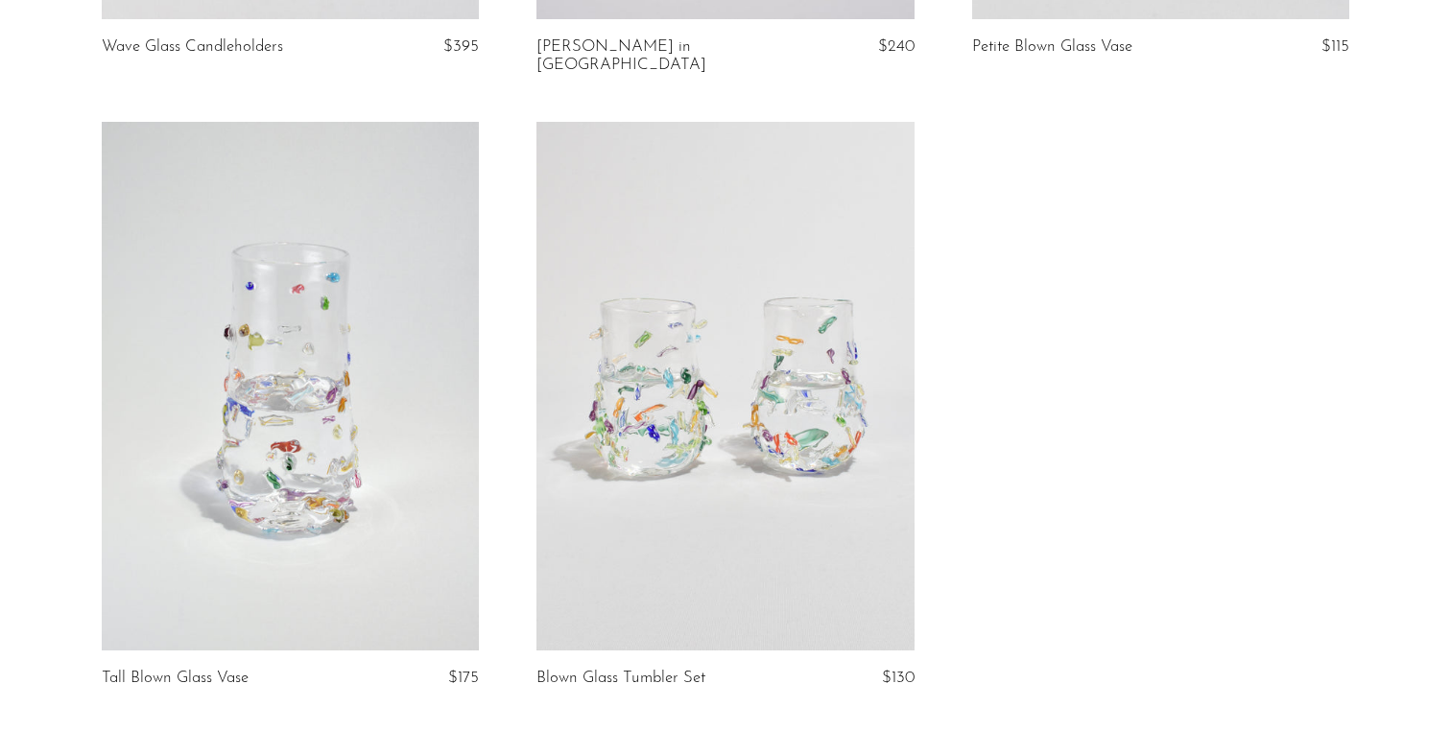
scroll to position [2123, 0]
